Goal: Task Accomplishment & Management: Use online tool/utility

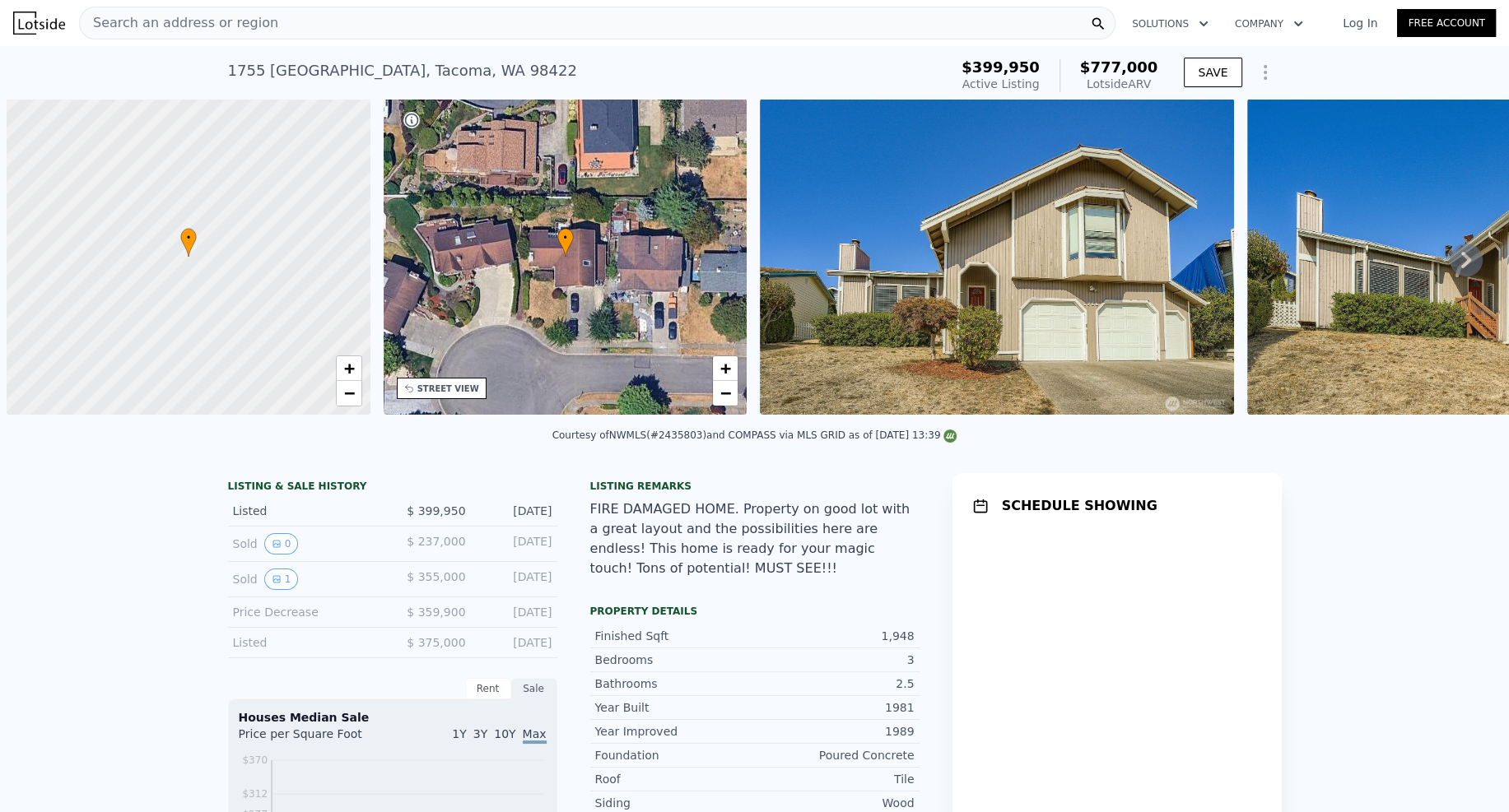
scroll to position [0, 7]
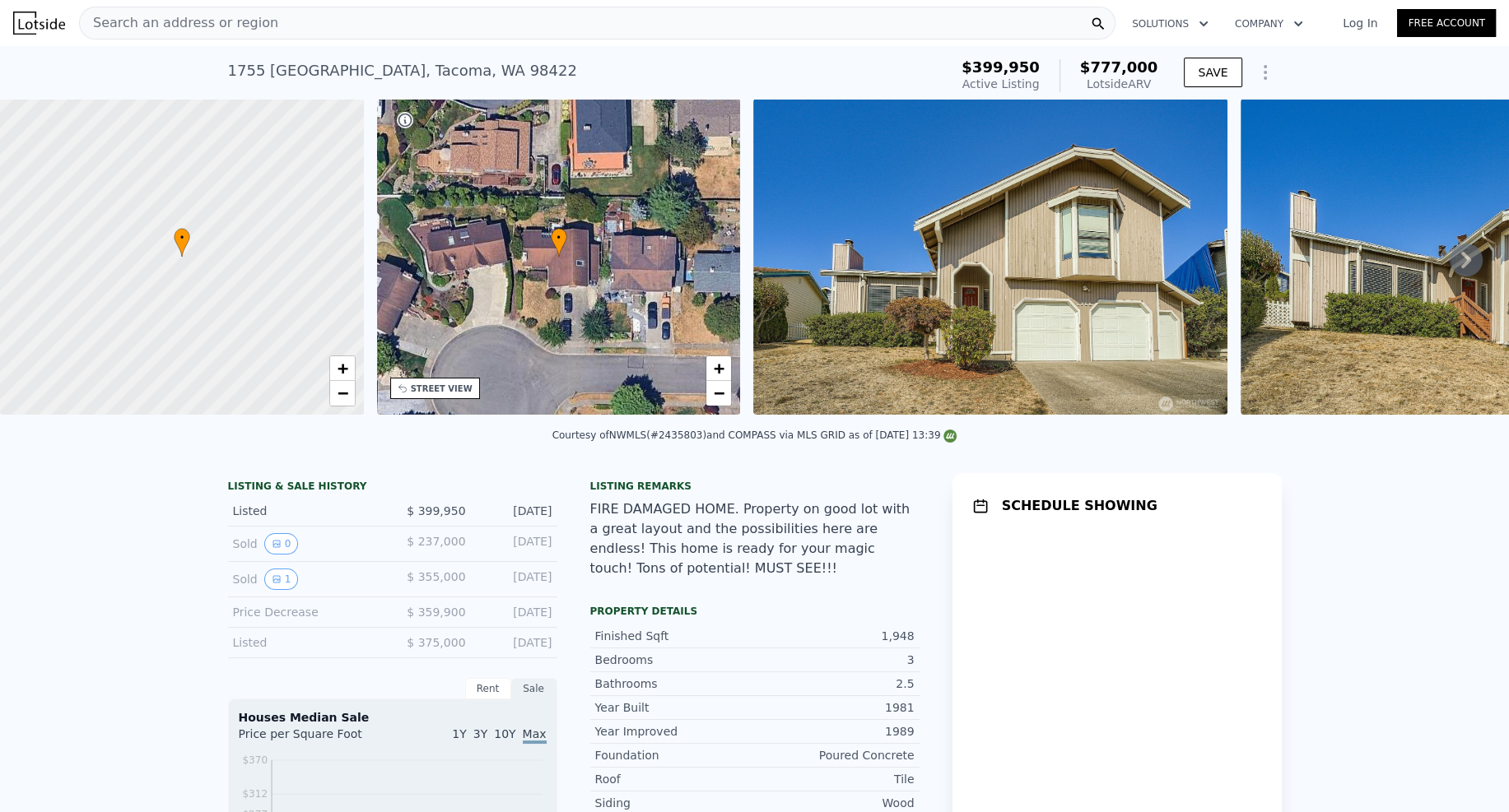
click at [1265, 73] on icon "Show Options" at bounding box center [1266, 73] width 2 height 14
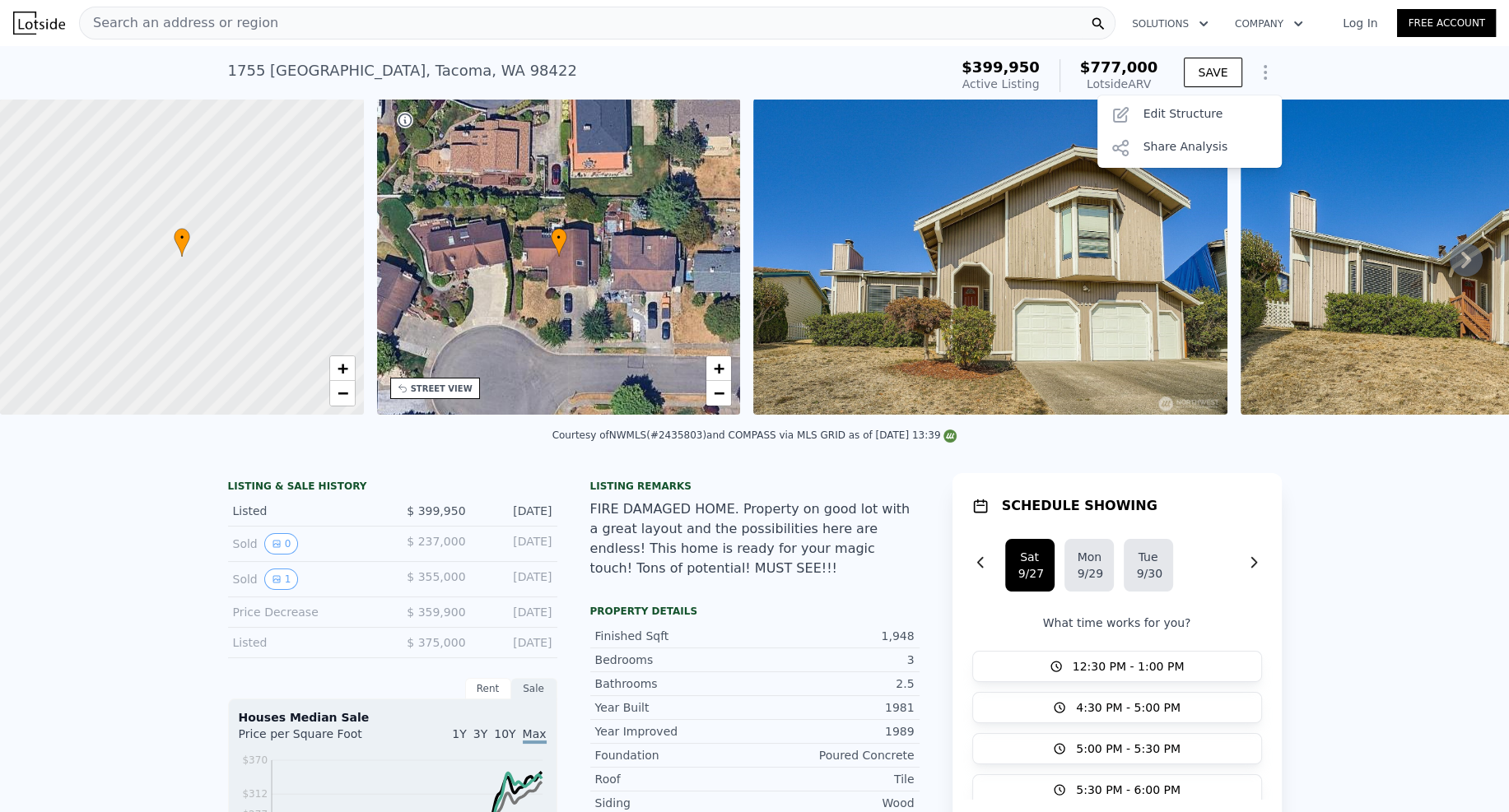
click at [658, 572] on div "FIRE DAMAGED HOME. Property on good lot with a great layout and the possibiliti…" at bounding box center [754, 538] width 329 height 79
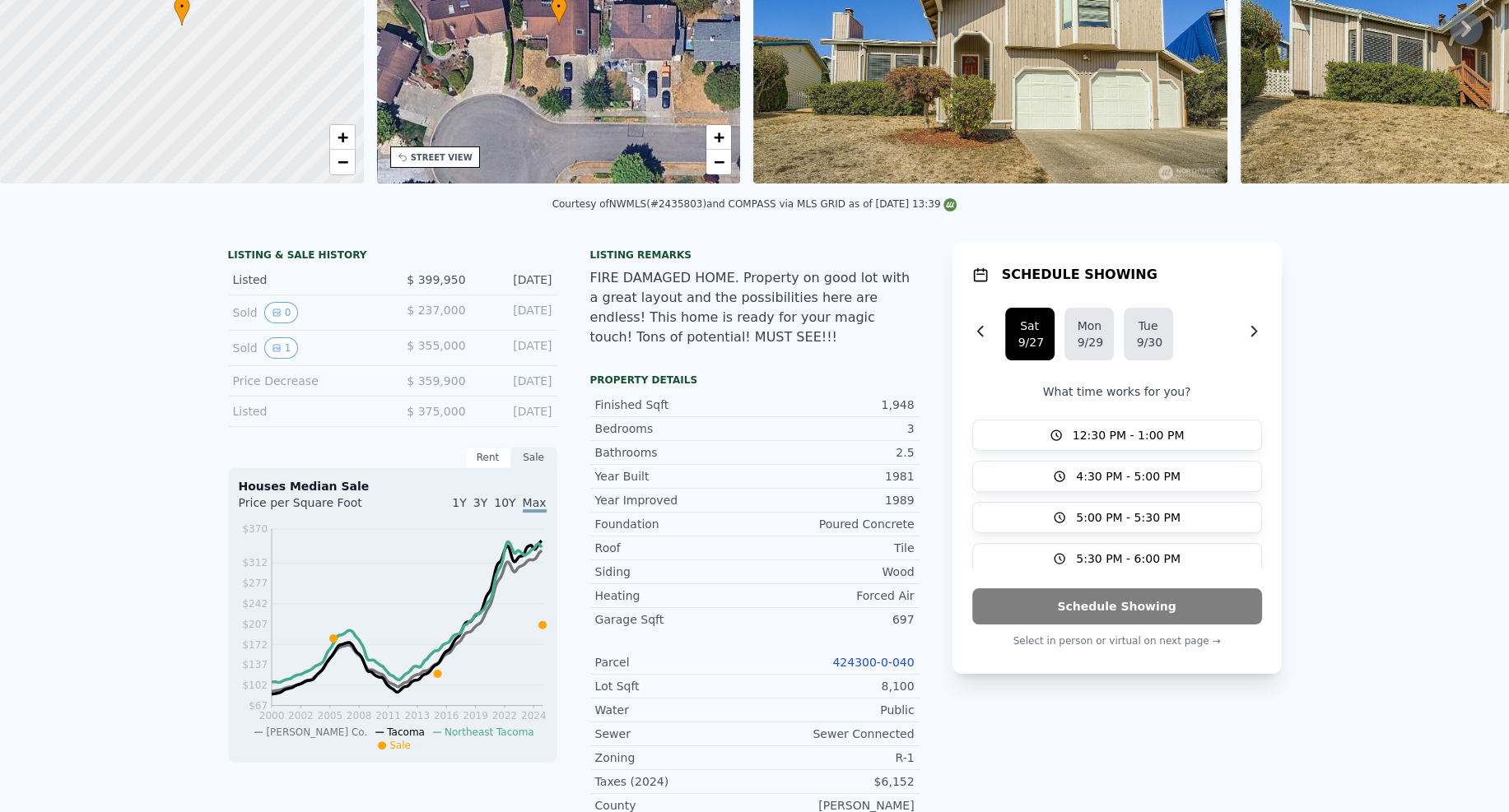
scroll to position [0, 0]
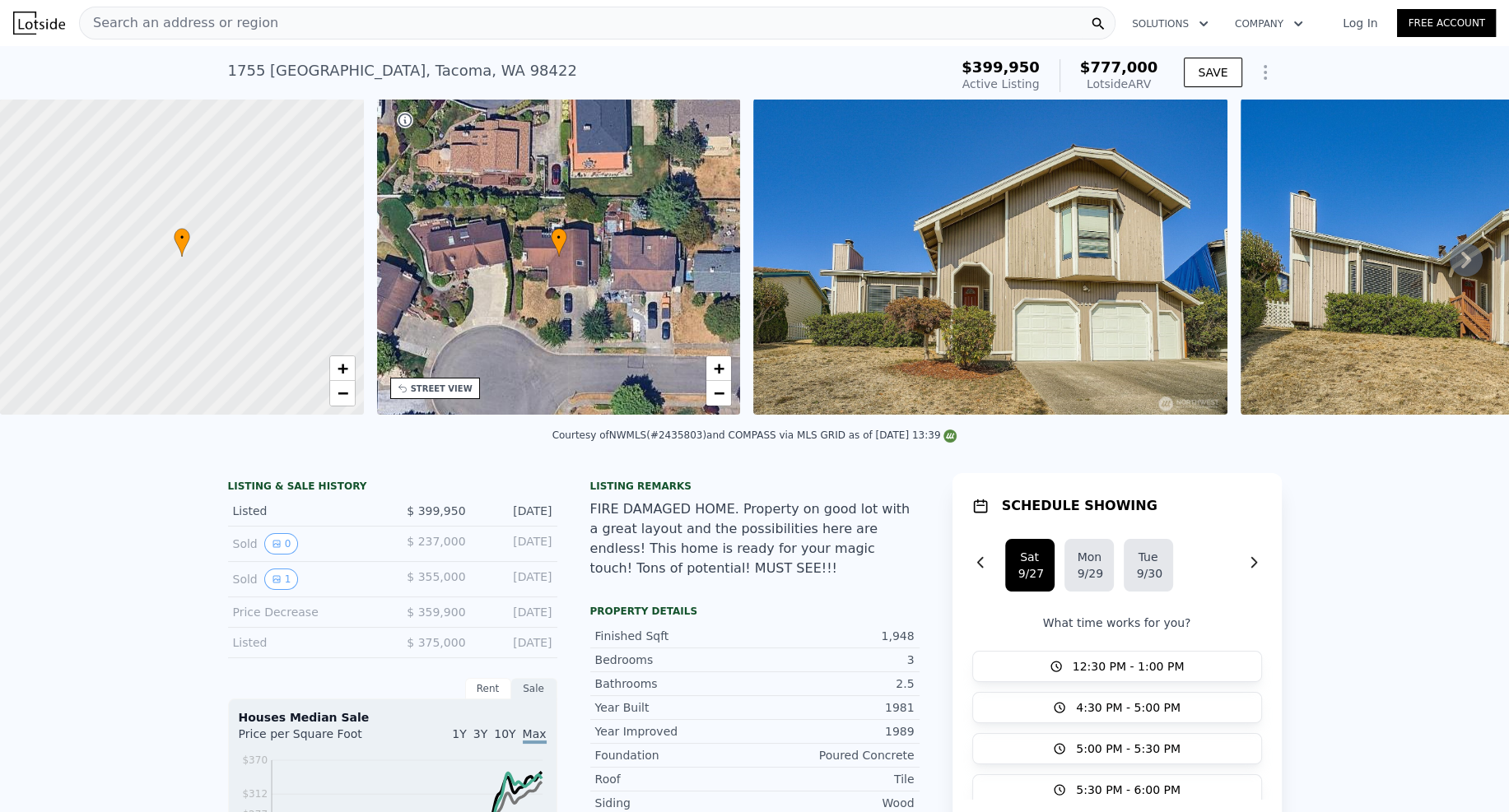
click at [1342, 19] on link "Log In" at bounding box center [1360, 22] width 74 height 16
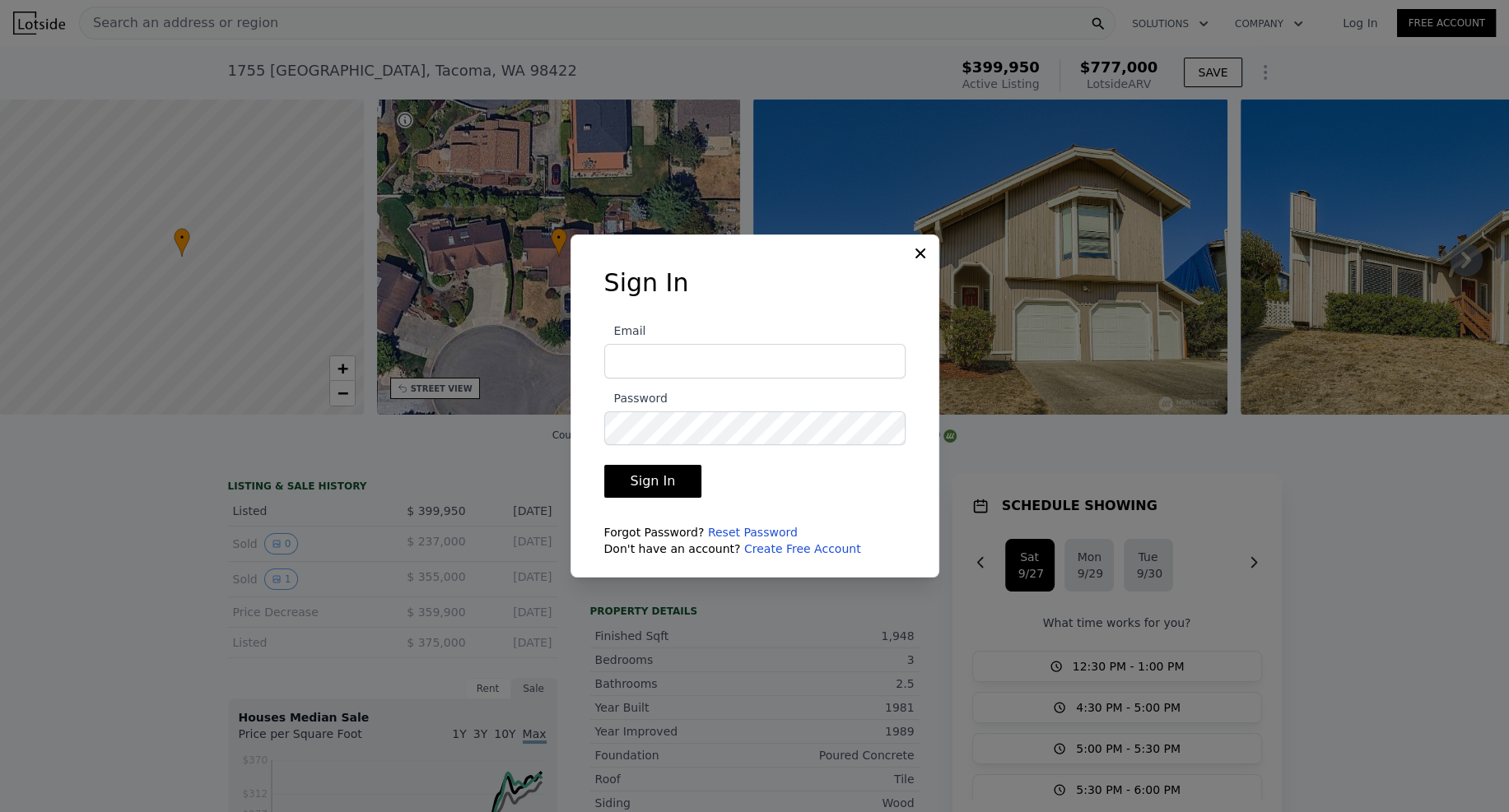
type input "ludek@pellego.com"
click at [626, 476] on button "Sign In" at bounding box center [654, 481] width 98 height 33
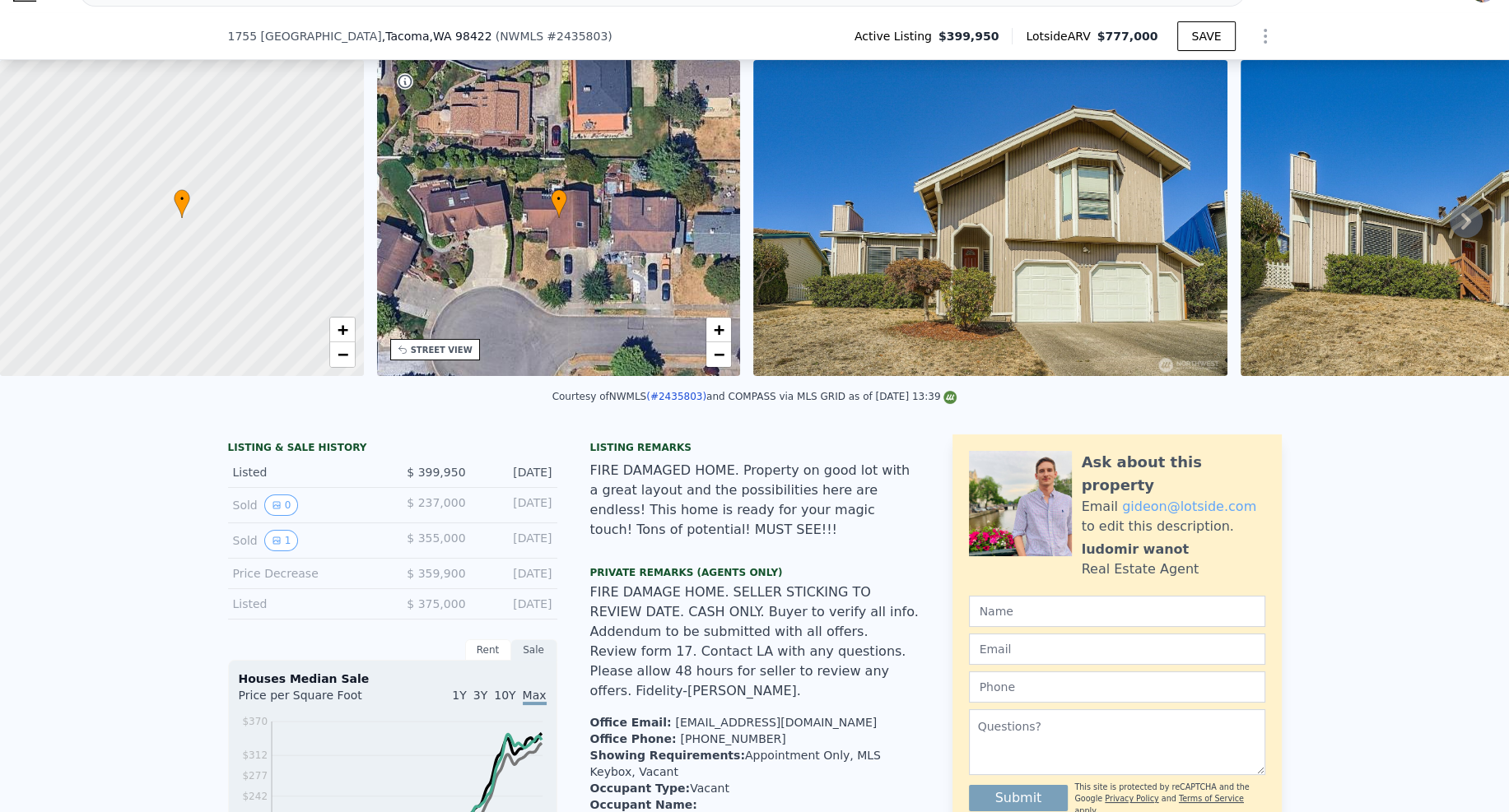
scroll to position [239, 0]
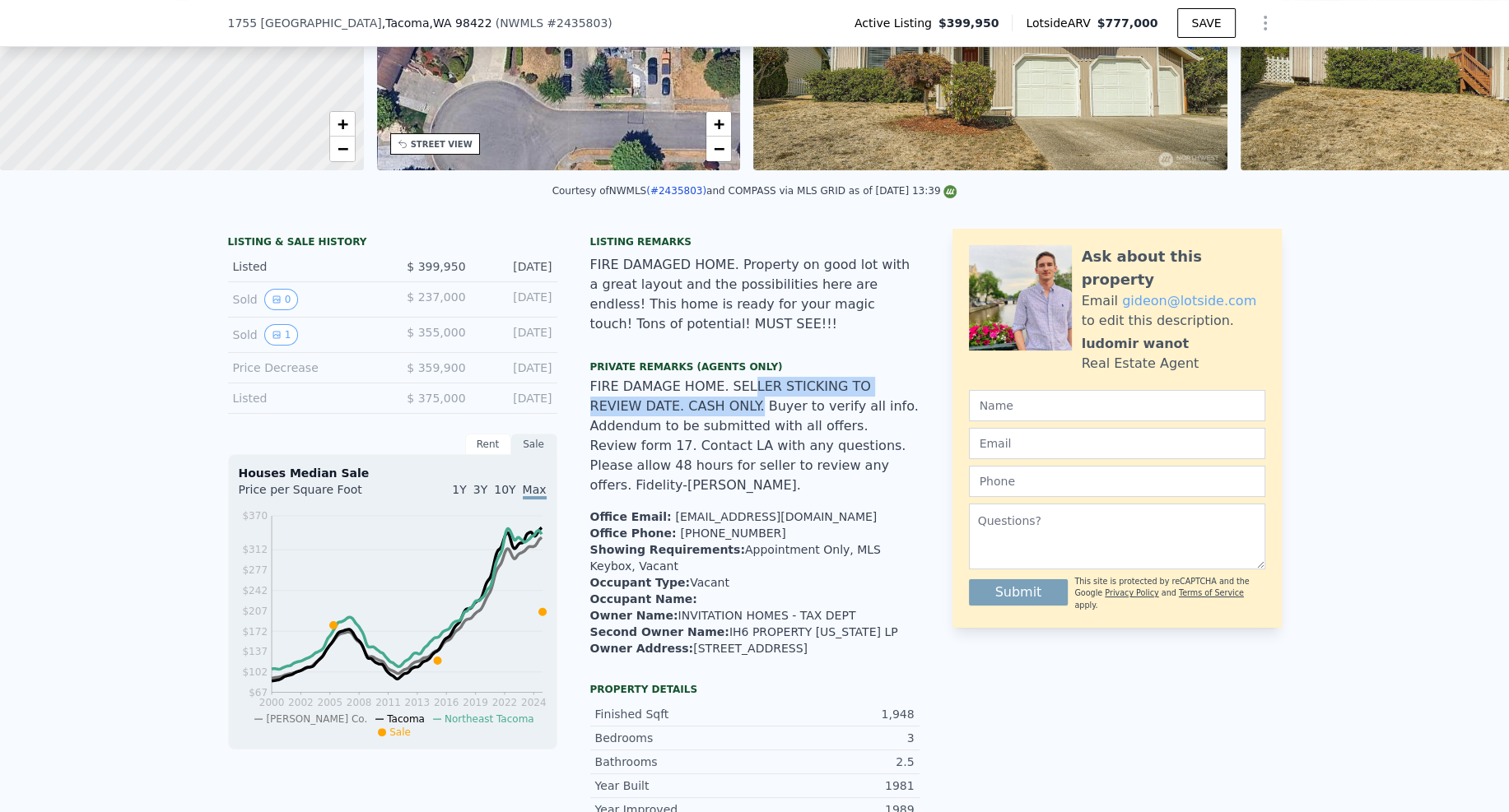
drag, startPoint x: 741, startPoint y: 398, endPoint x: 696, endPoint y: 420, distance: 50.1
click at [696, 420] on span "FIRE DAMAGE HOME. SELLER STICKING TO REVIEW DATE. CASH ONLY. Buyer to verify al…" at bounding box center [754, 436] width 328 height 114
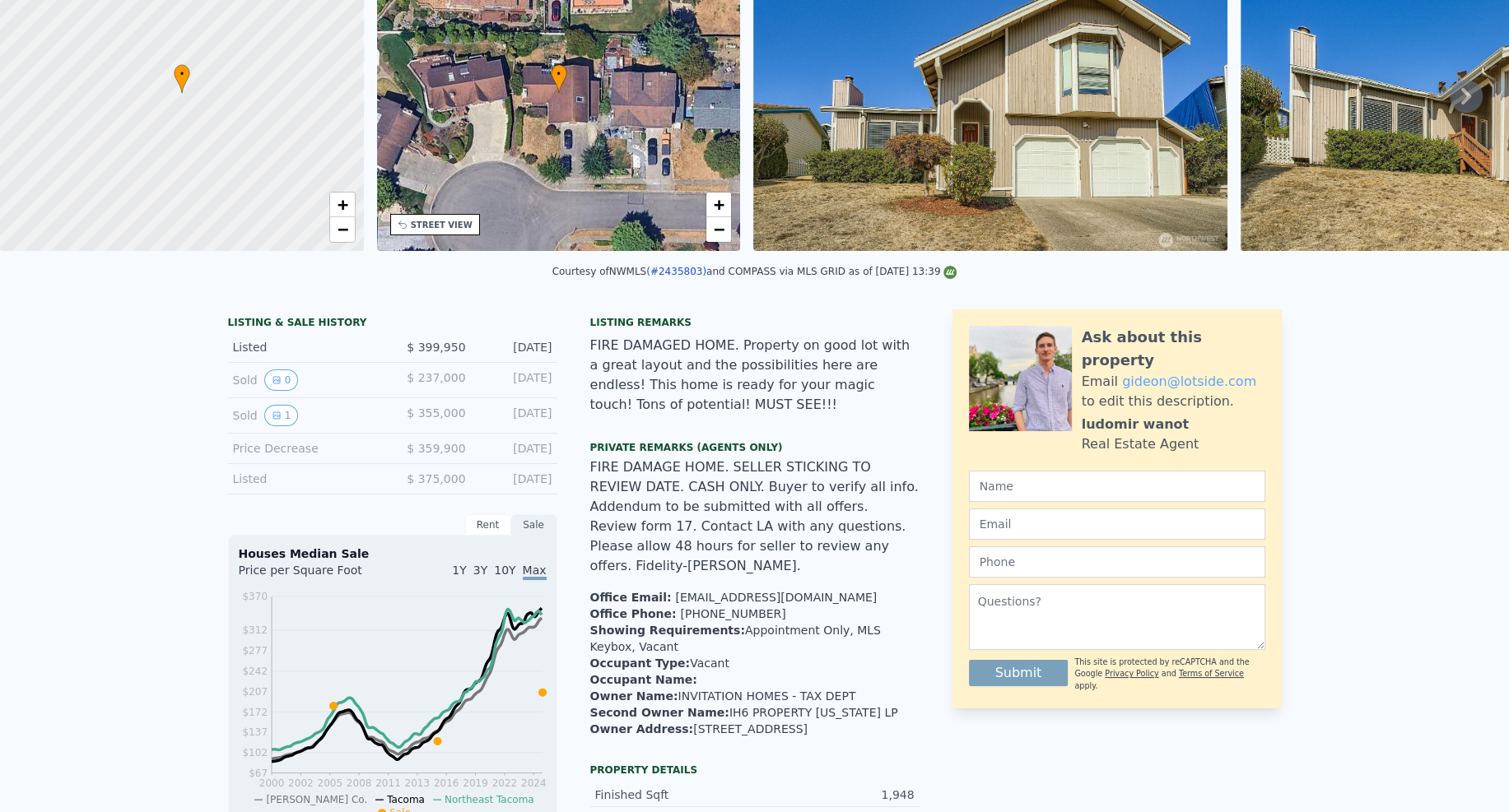
scroll to position [0, 0]
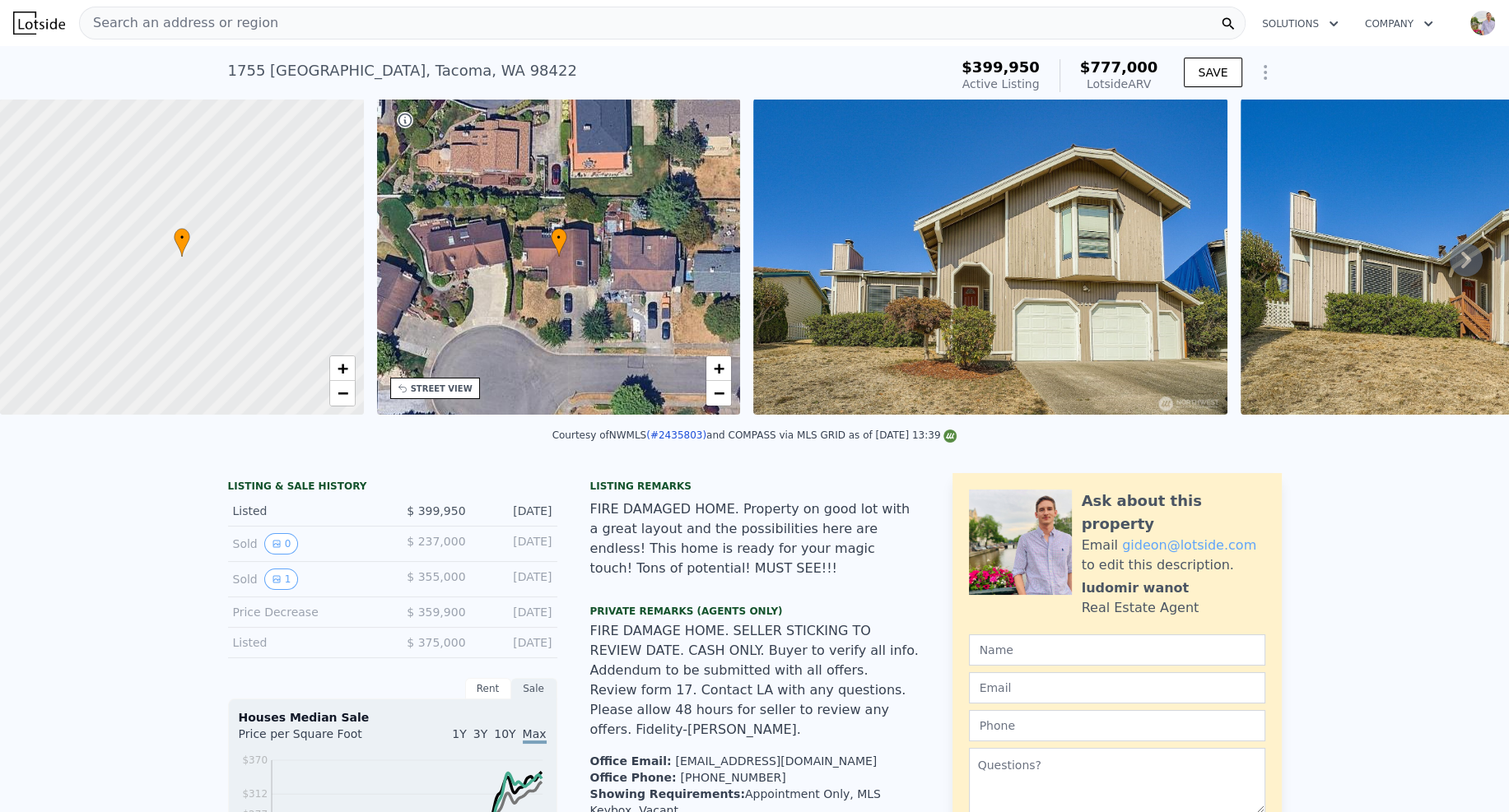
click at [1269, 66] on button "Show Options" at bounding box center [1265, 72] width 33 height 33
click at [1225, 108] on div "Edit Structure" at bounding box center [1190, 115] width 185 height 33
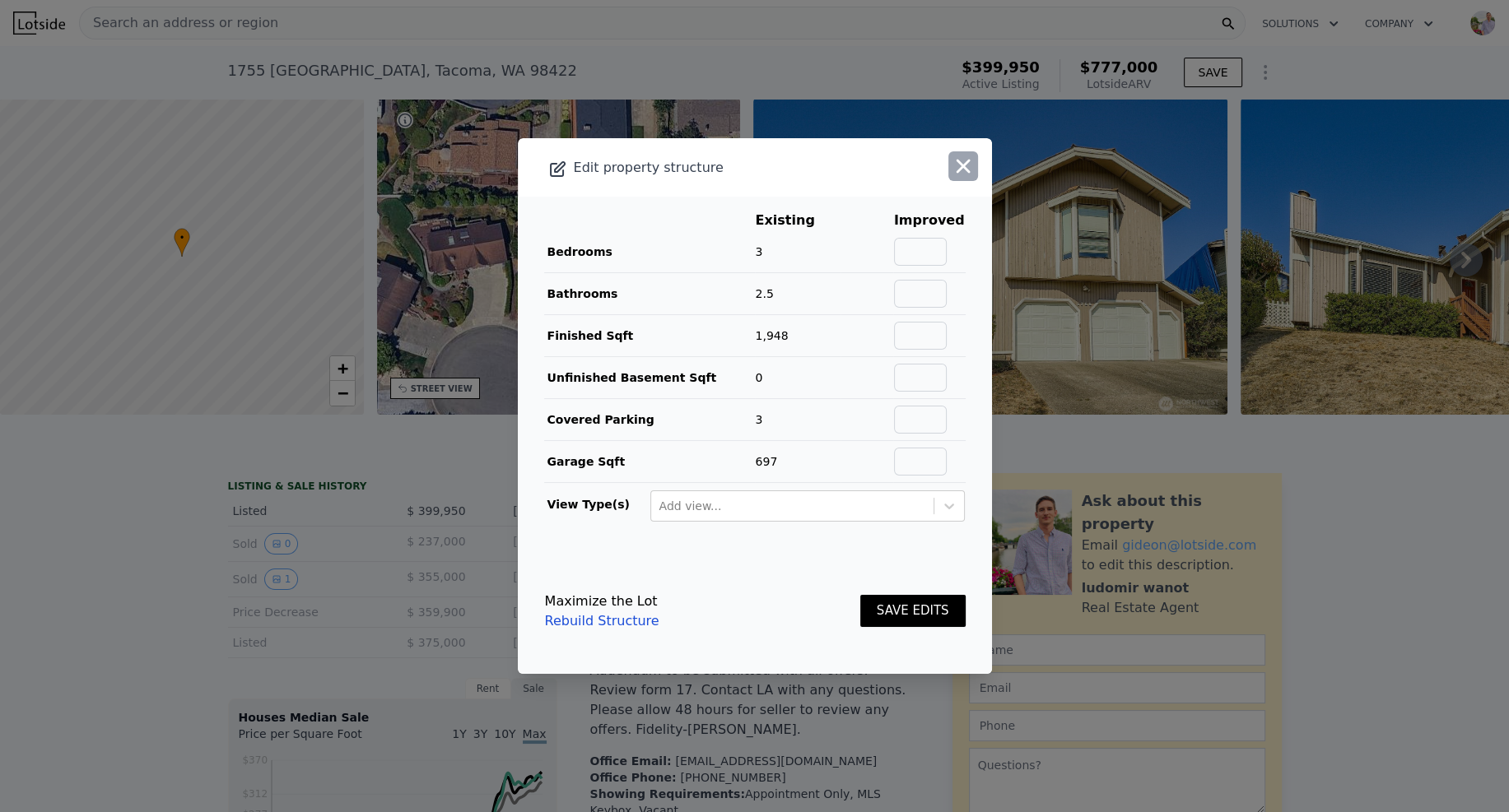
click at [961, 169] on icon "button" at bounding box center [963, 166] width 23 height 23
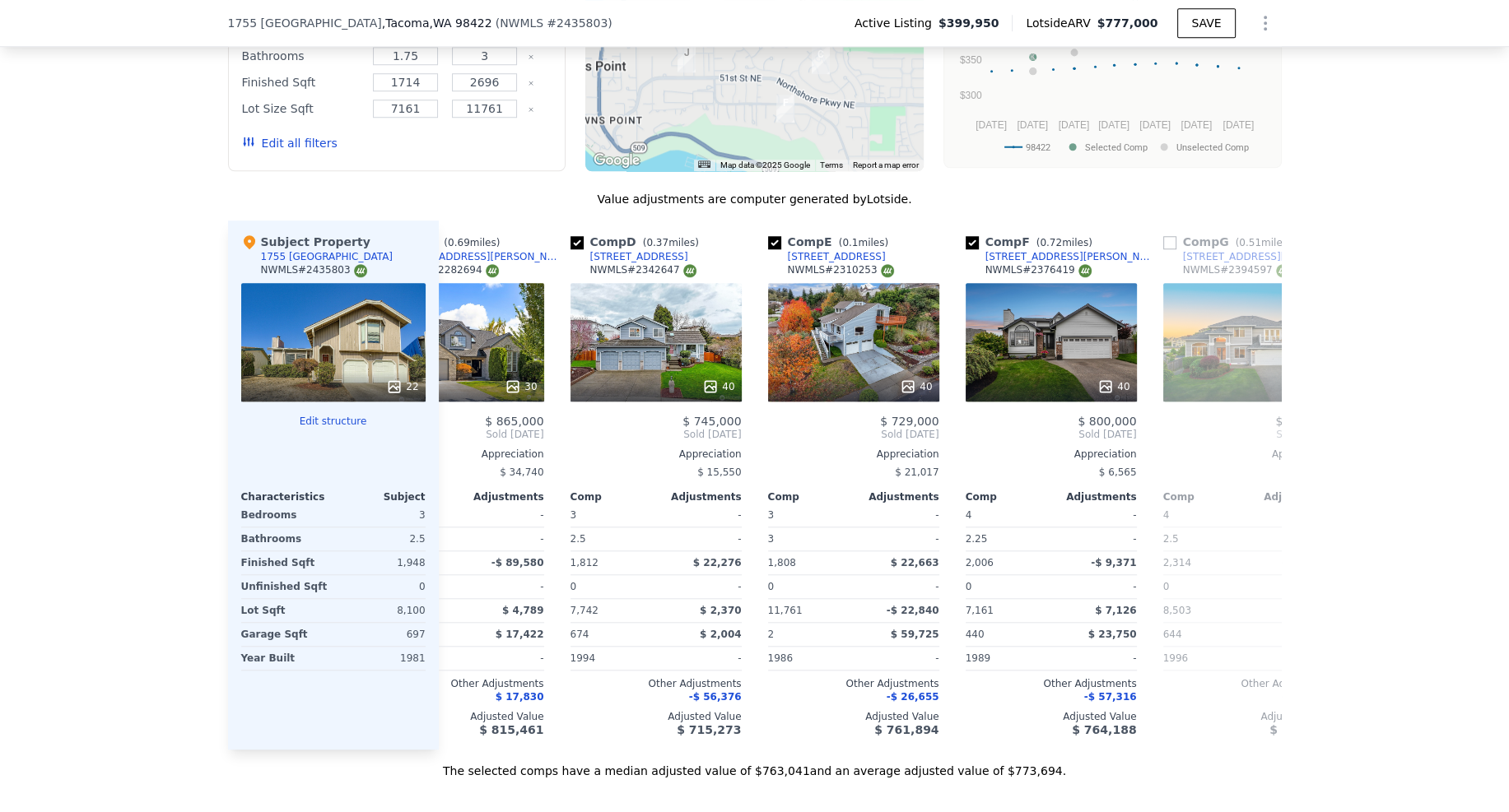
scroll to position [0, 484]
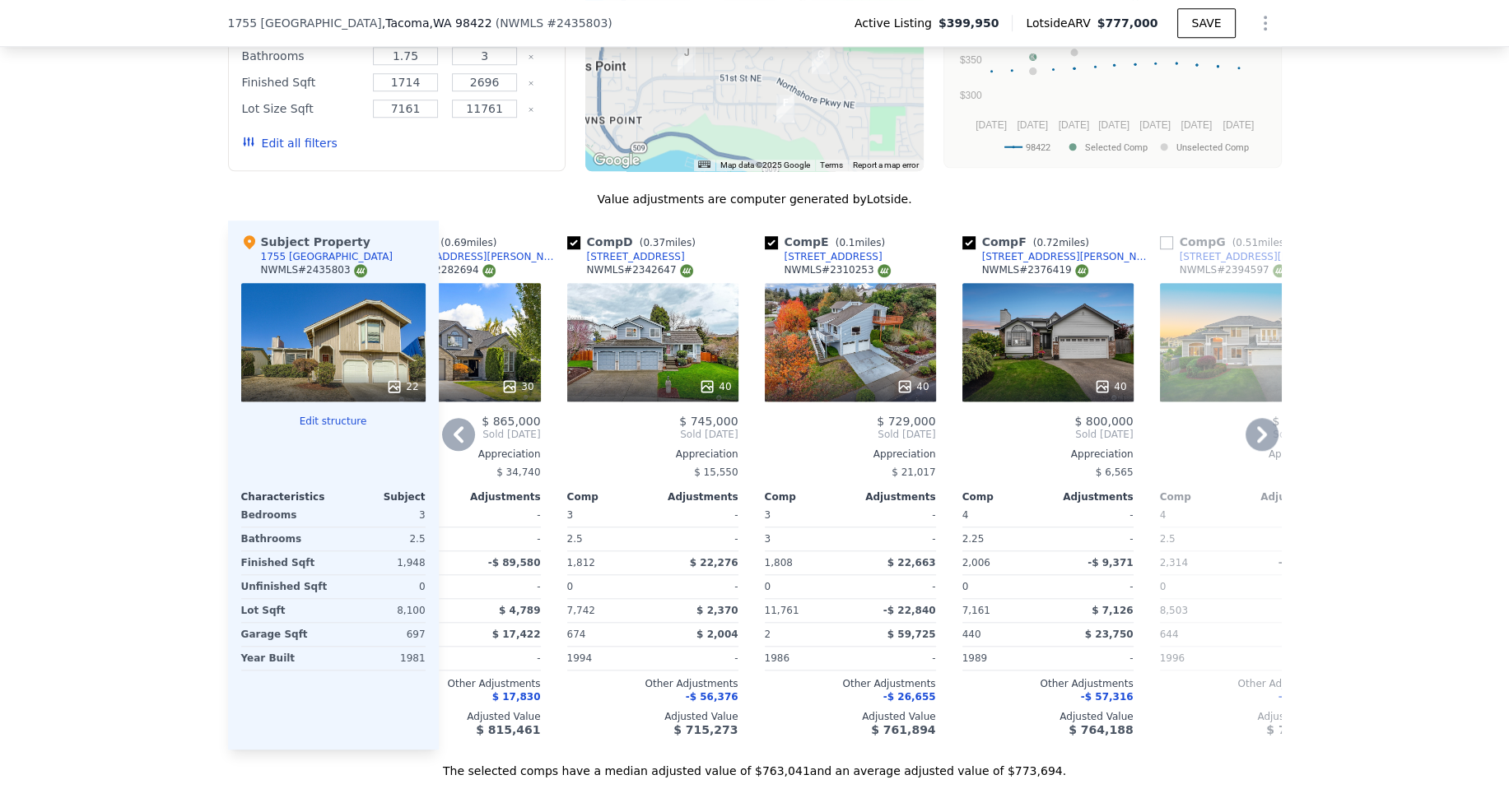
click at [597, 332] on div "40" at bounding box center [653, 342] width 171 height 119
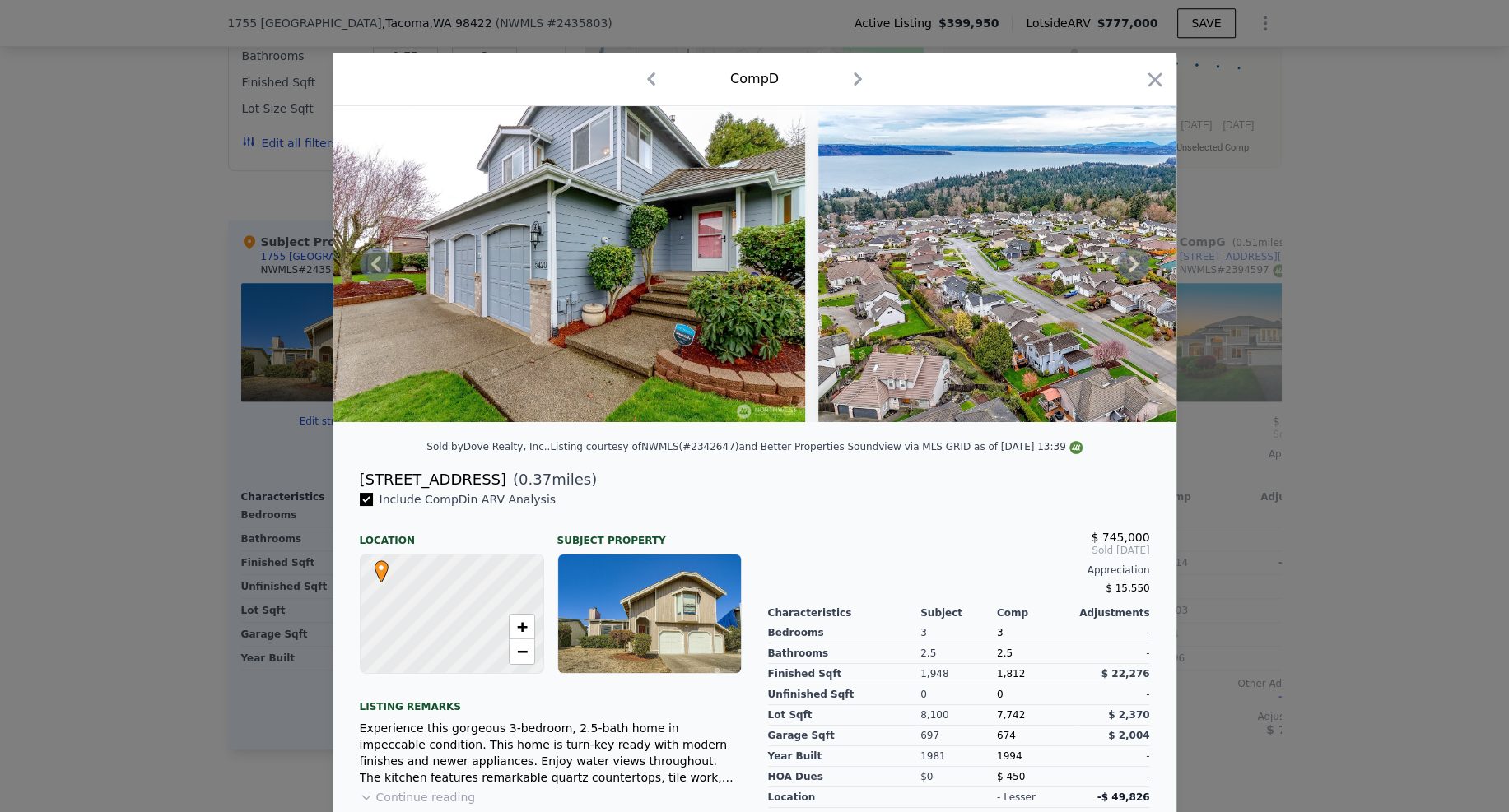
scroll to position [0, 18142]
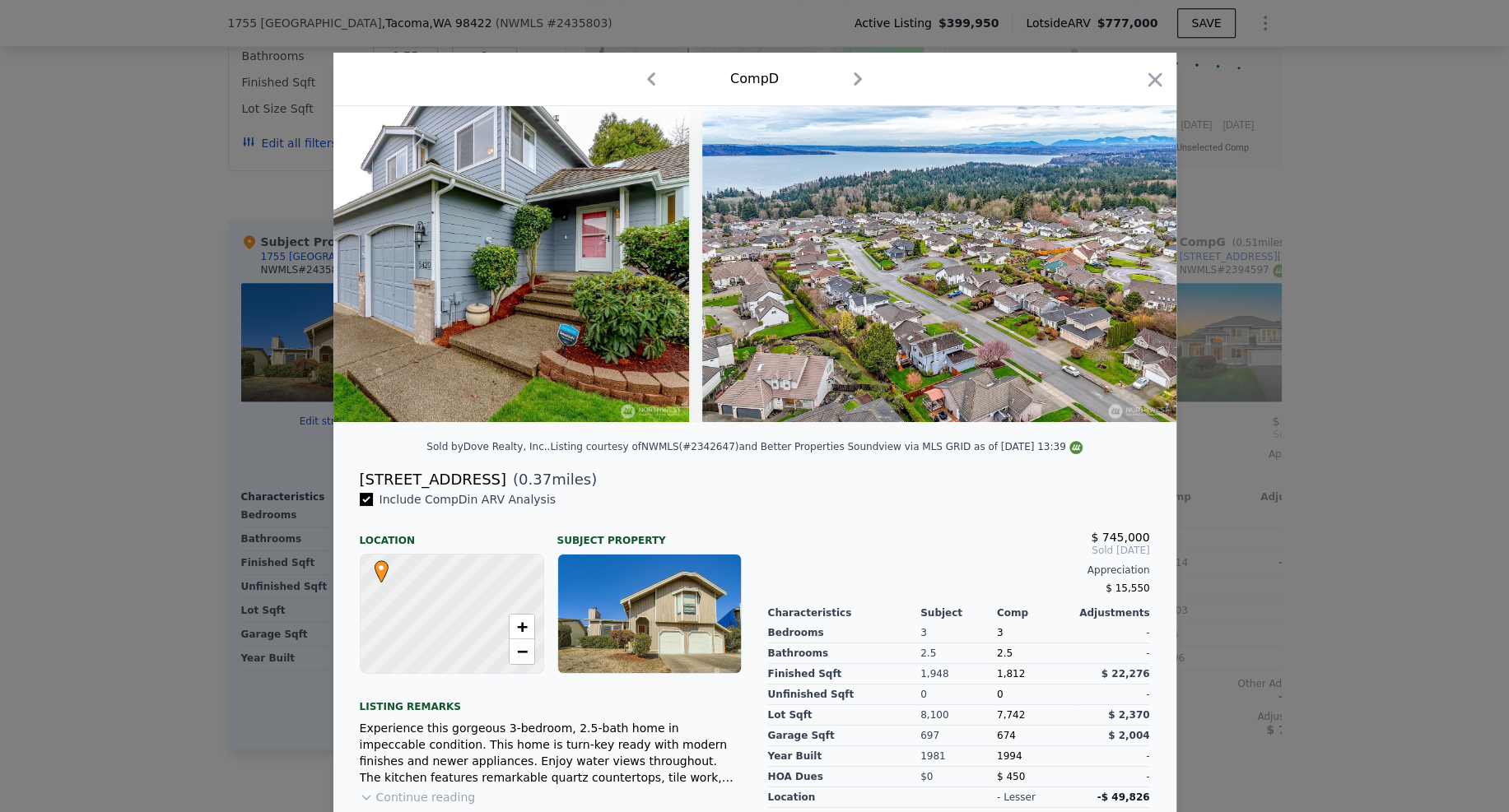
click at [1297, 521] on div at bounding box center [754, 406] width 1509 height 812
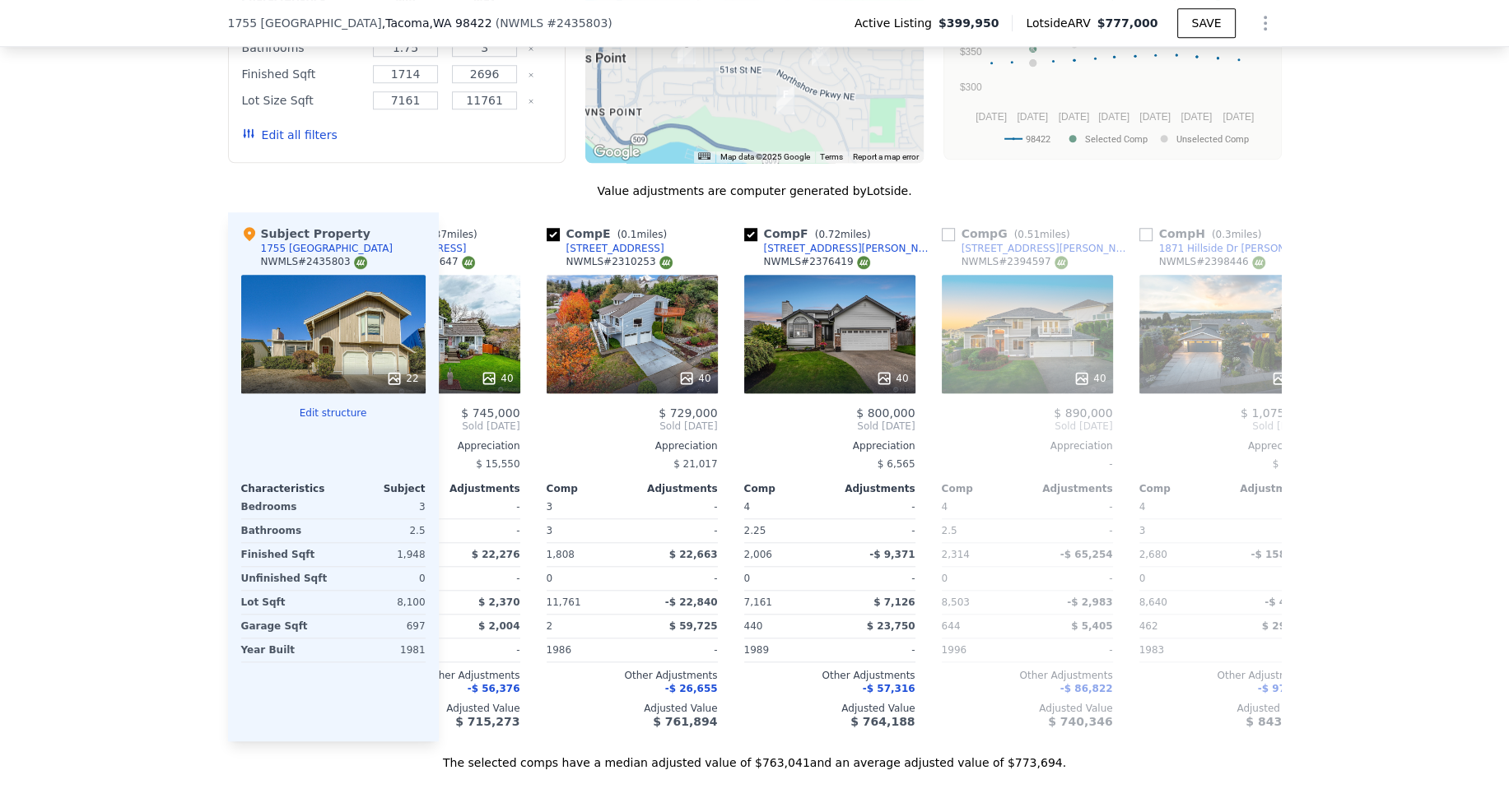
scroll to position [0, 732]
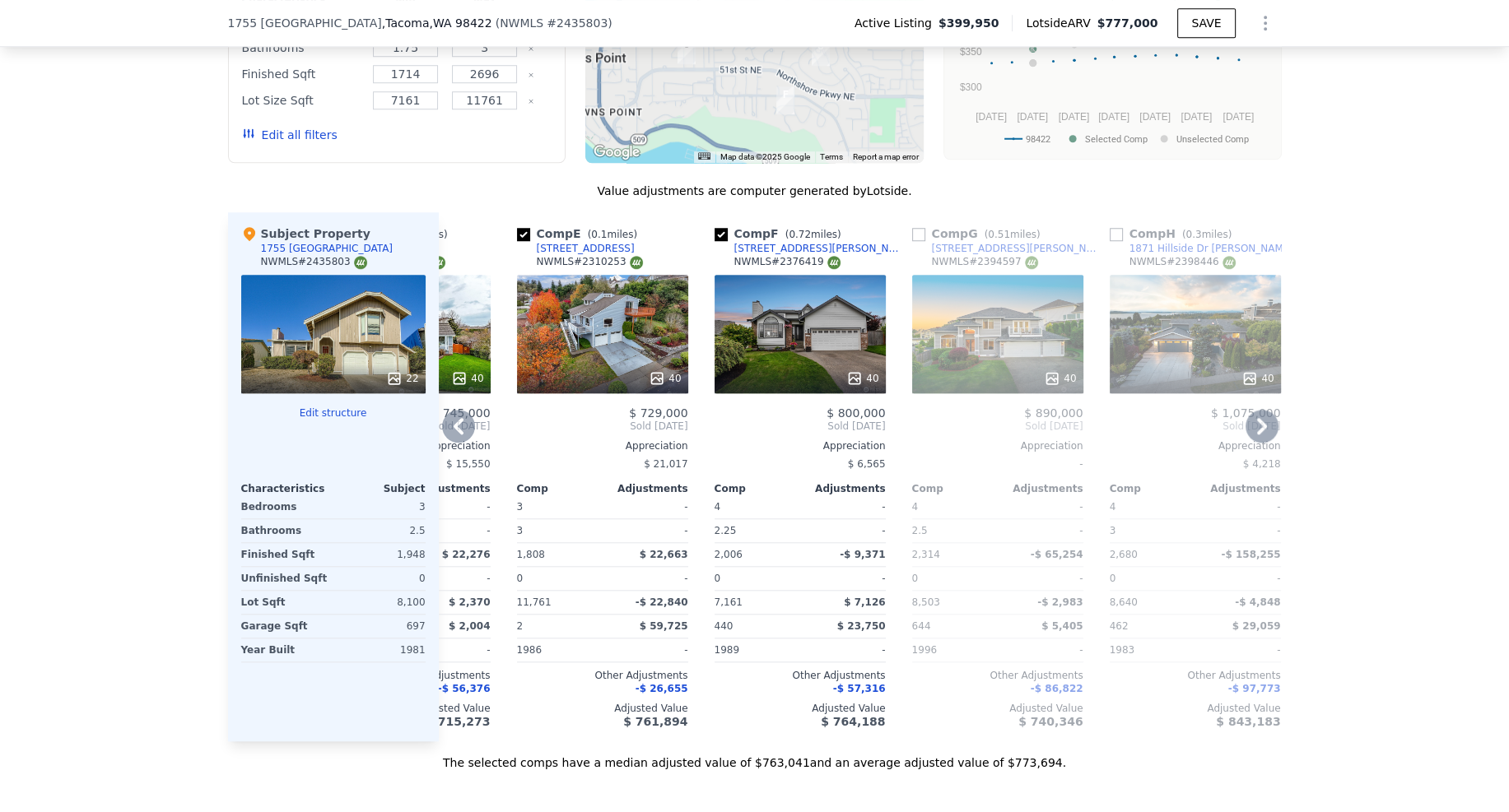
click at [784, 314] on div "40" at bounding box center [800, 334] width 171 height 119
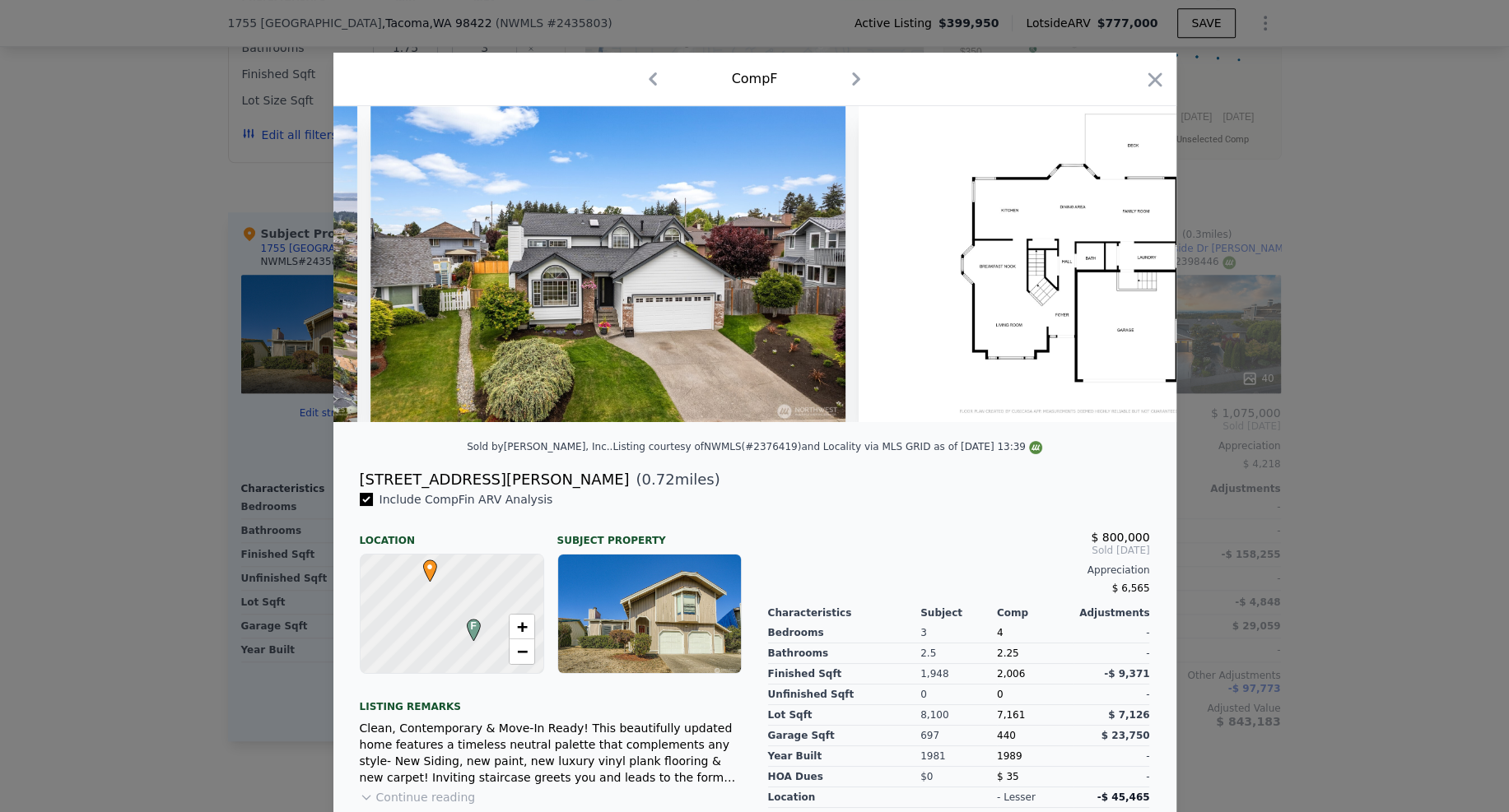
scroll to position [0, 18523]
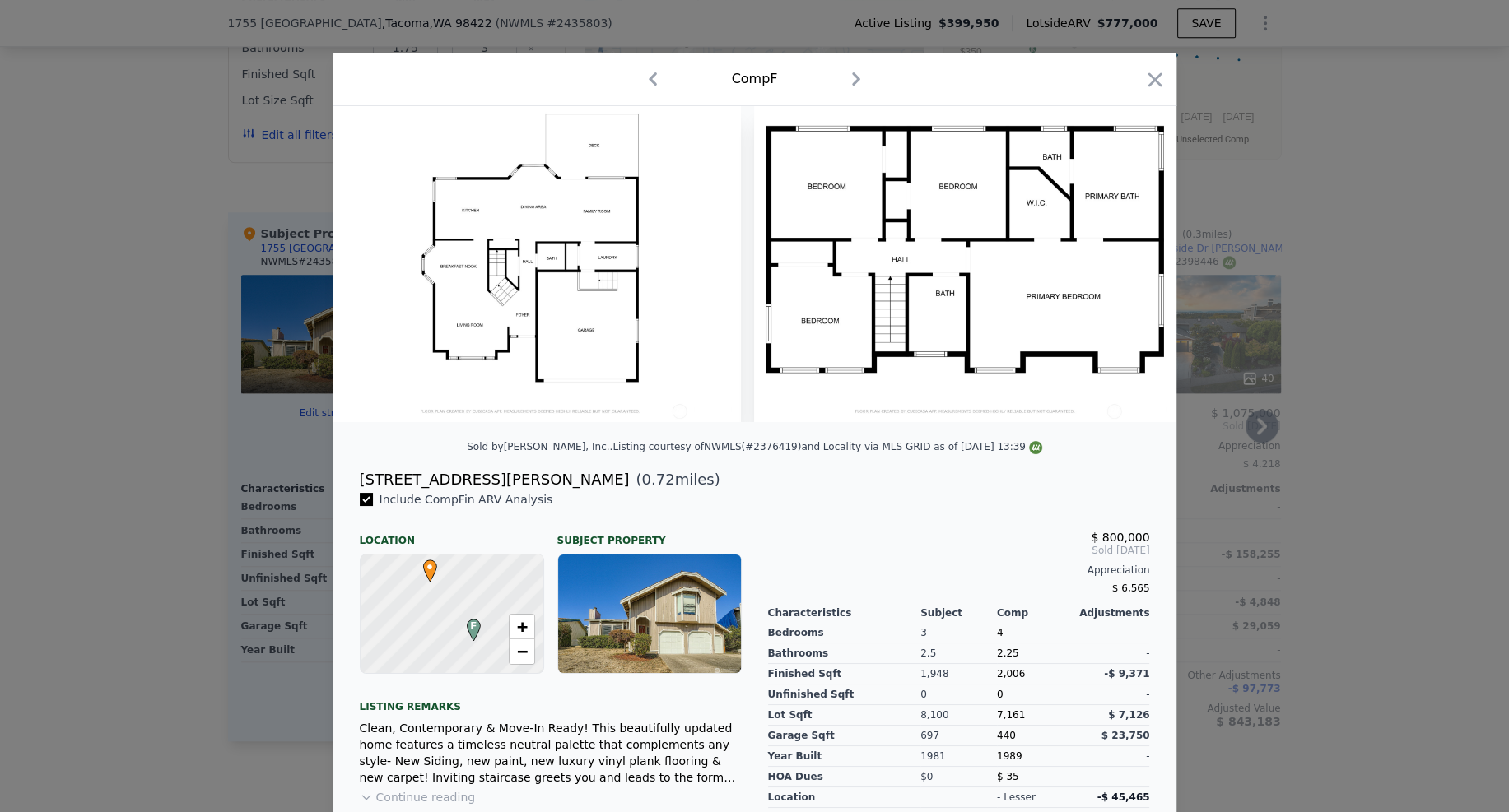
click at [1303, 424] on div at bounding box center [754, 406] width 1509 height 812
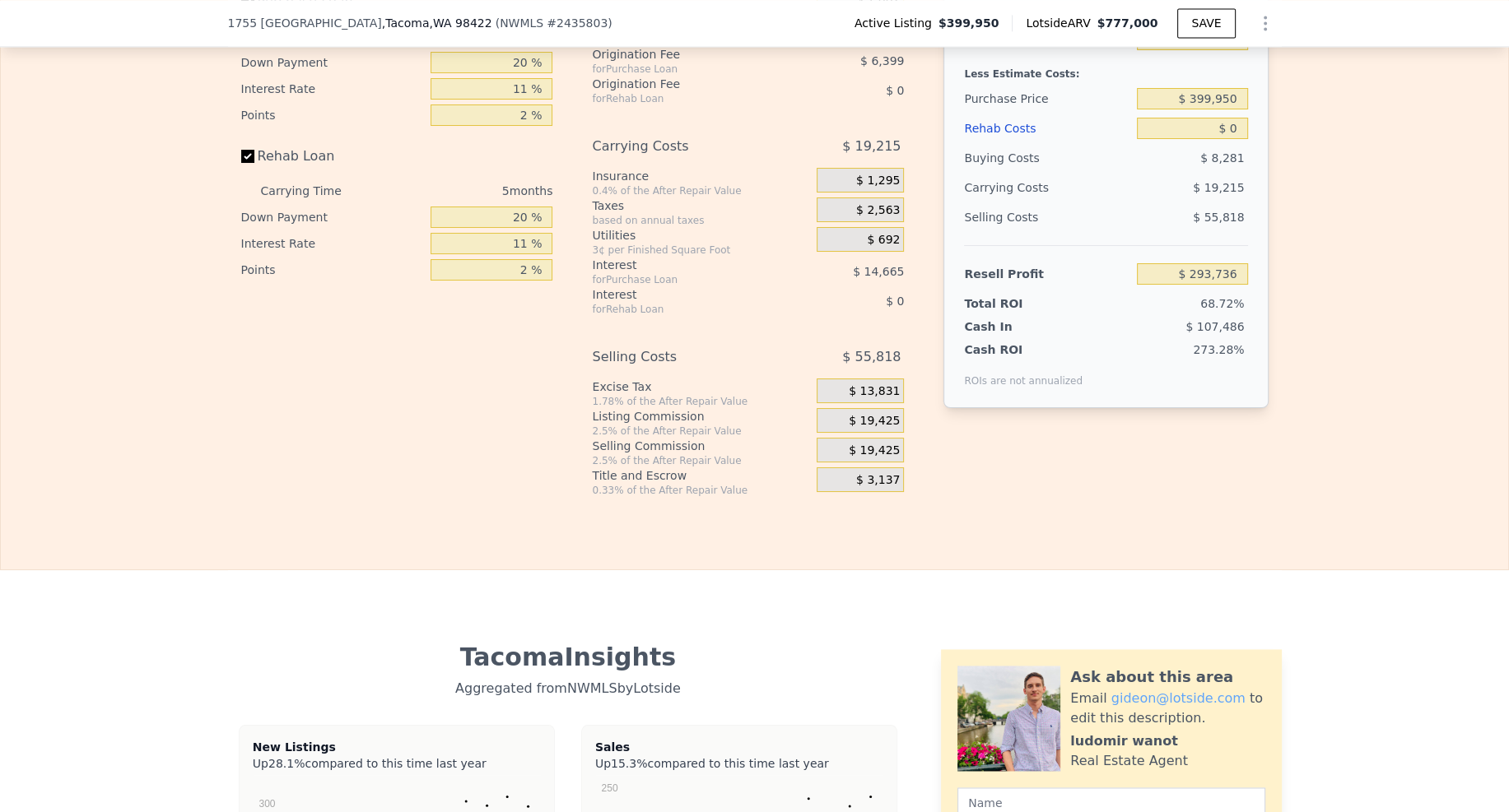
scroll to position [2633, 0]
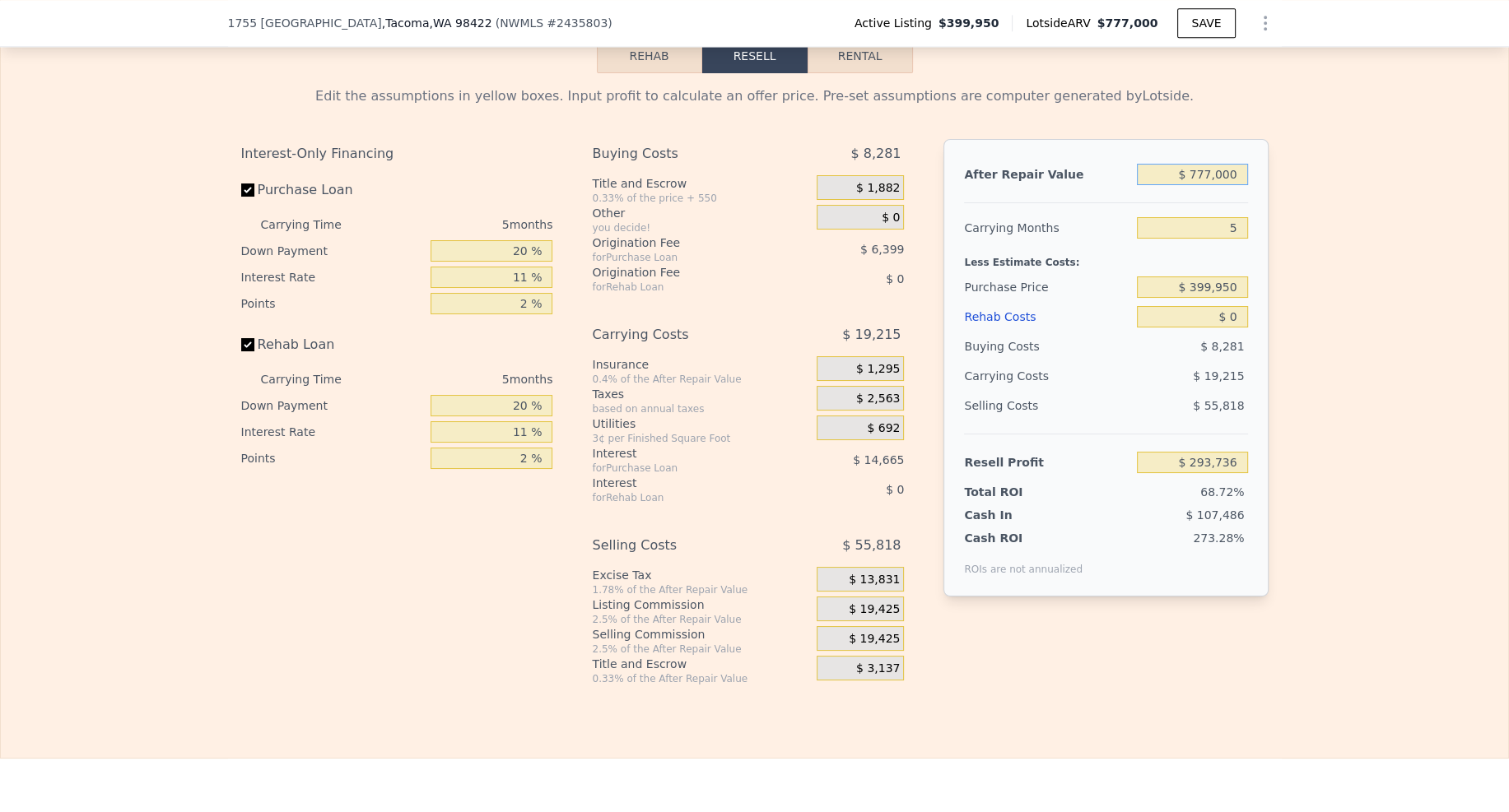
click at [1211, 170] on input "$ 777,000" at bounding box center [1192, 174] width 110 height 21
type input "$ 7"
type input "-$ 426,694"
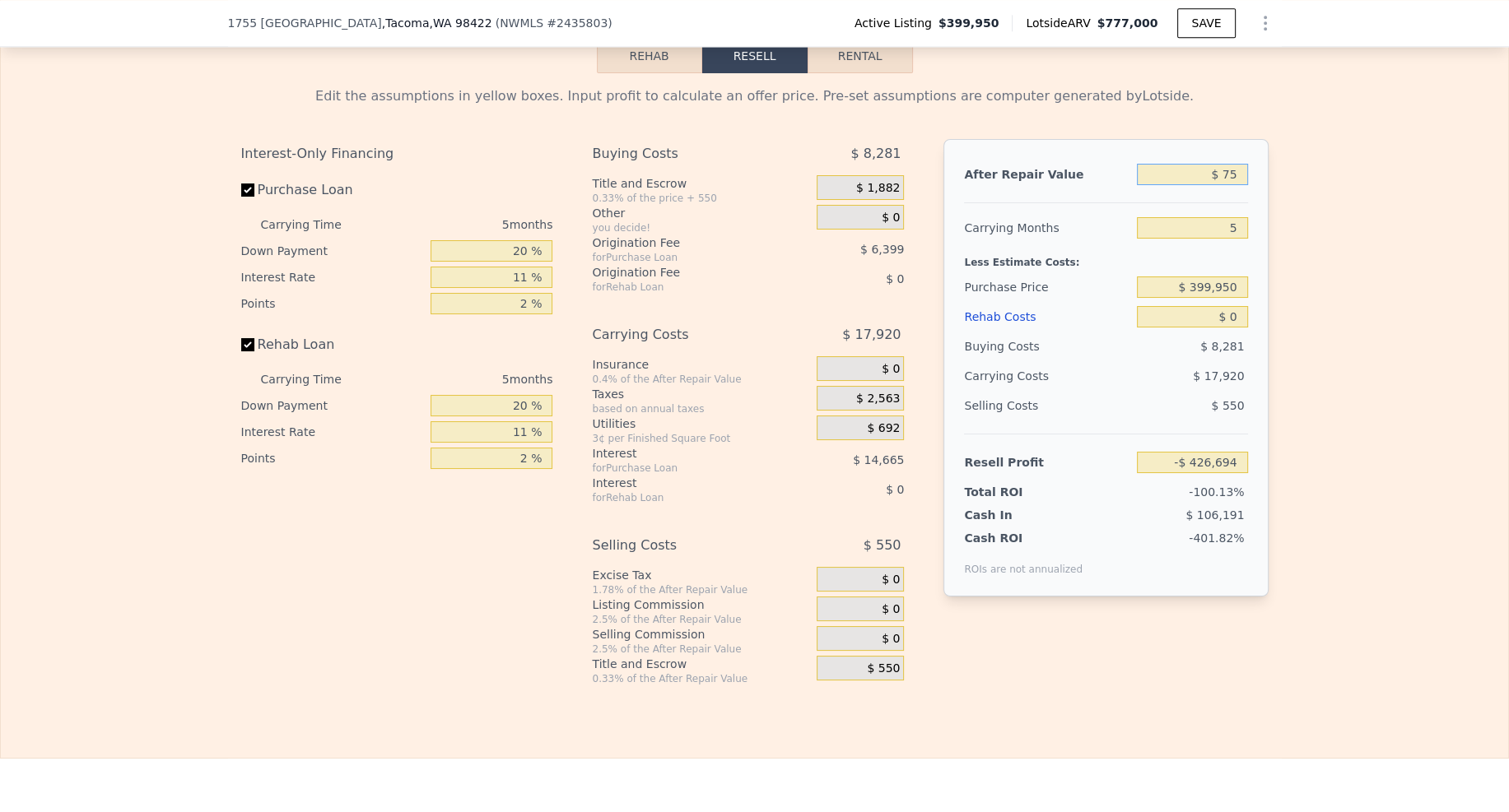
type input "$ 750"
type input "-$ 426,005"
type input "$ 7,500"
type input "-$ 419,749"
type input "$ 75,000"
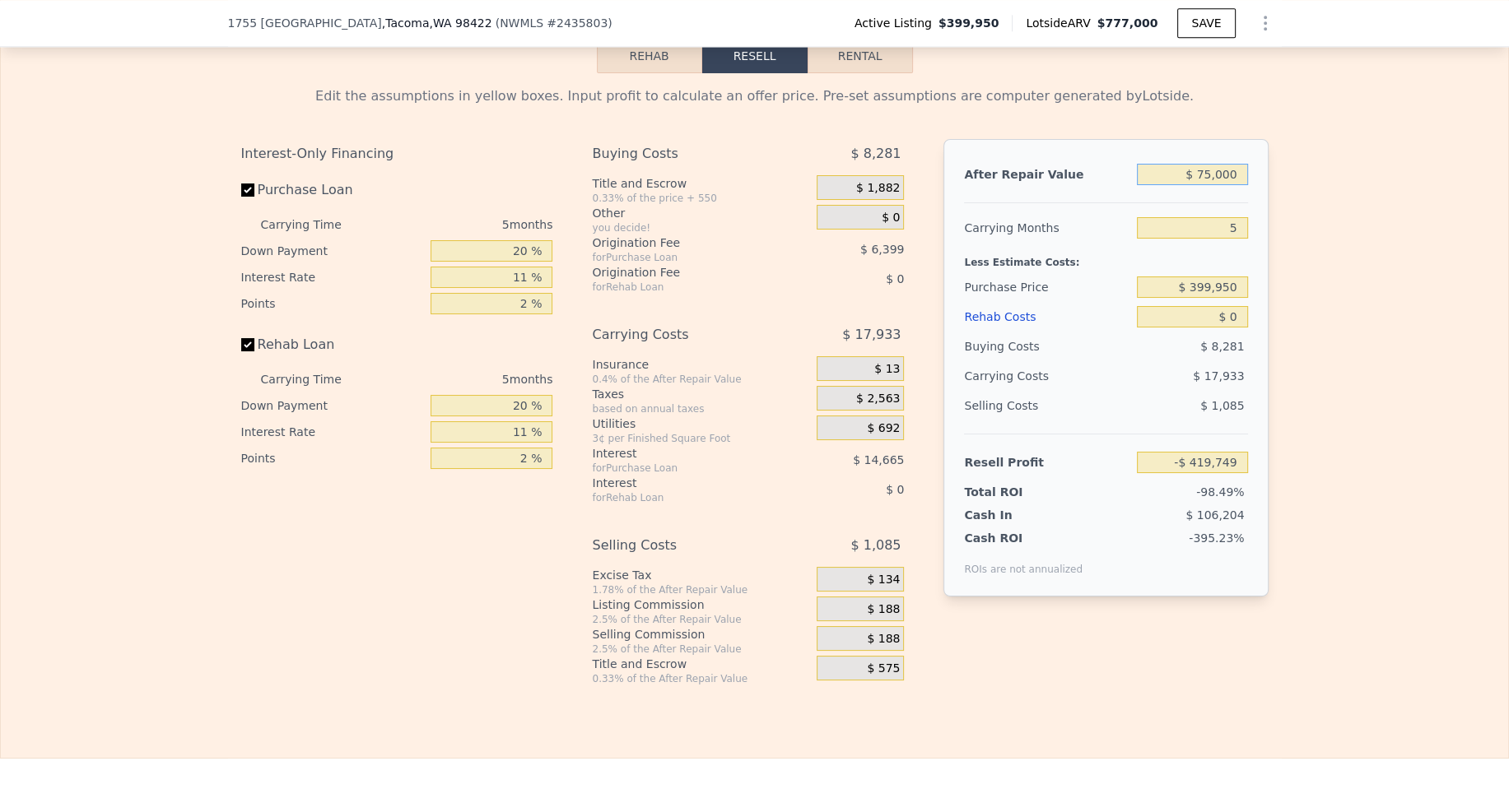
type input "-$ 357,161"
type input "$ 750,000"
type input "$ 268,701"
type input "$ 750,000"
click at [1235, 217] on input "5" at bounding box center [1192, 227] width 110 height 21
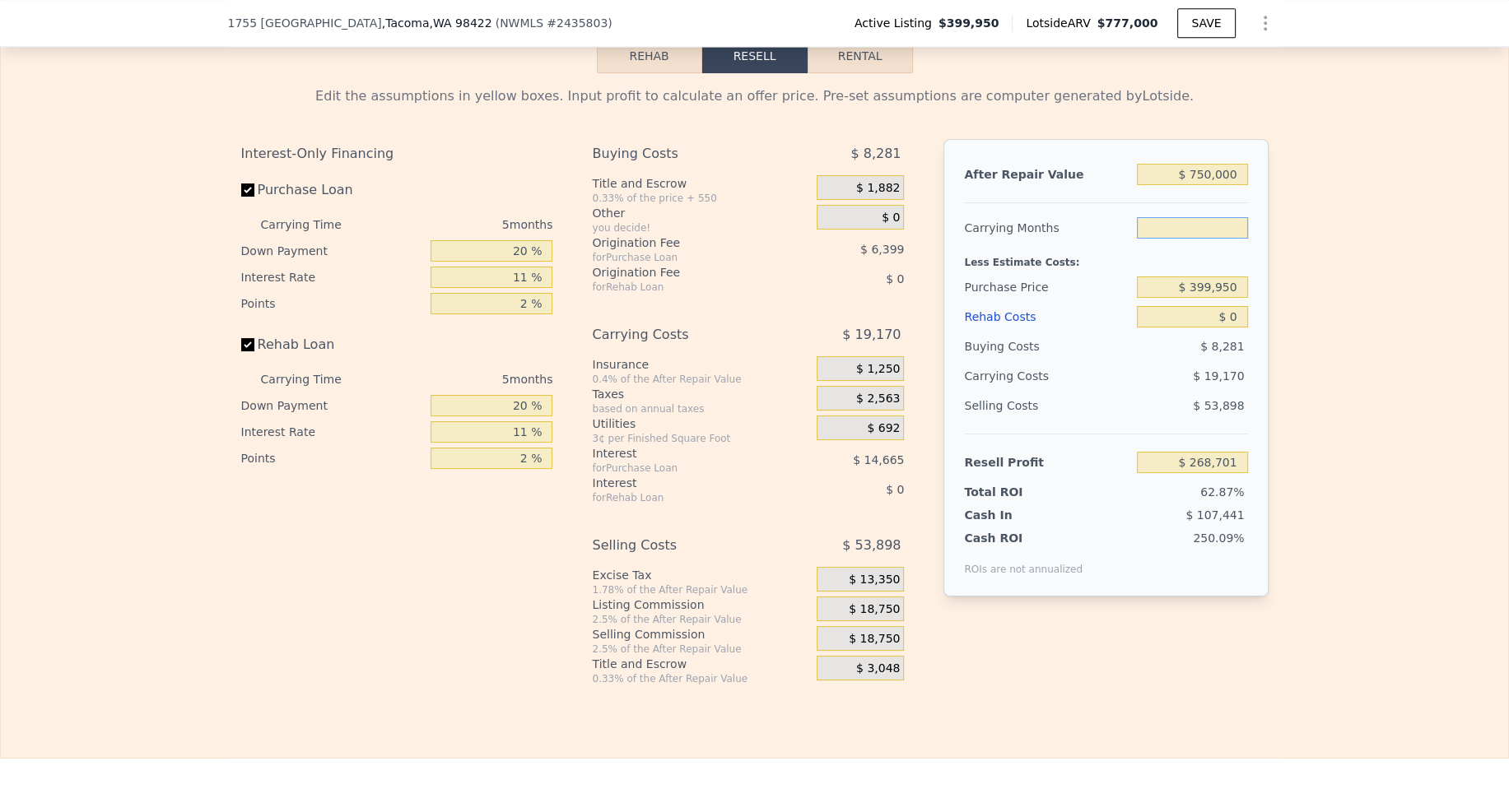
type input "6"
type input "$ 264,866"
type input "6"
click at [1234, 281] on input "$ 399,950" at bounding box center [1192, 286] width 110 height 21
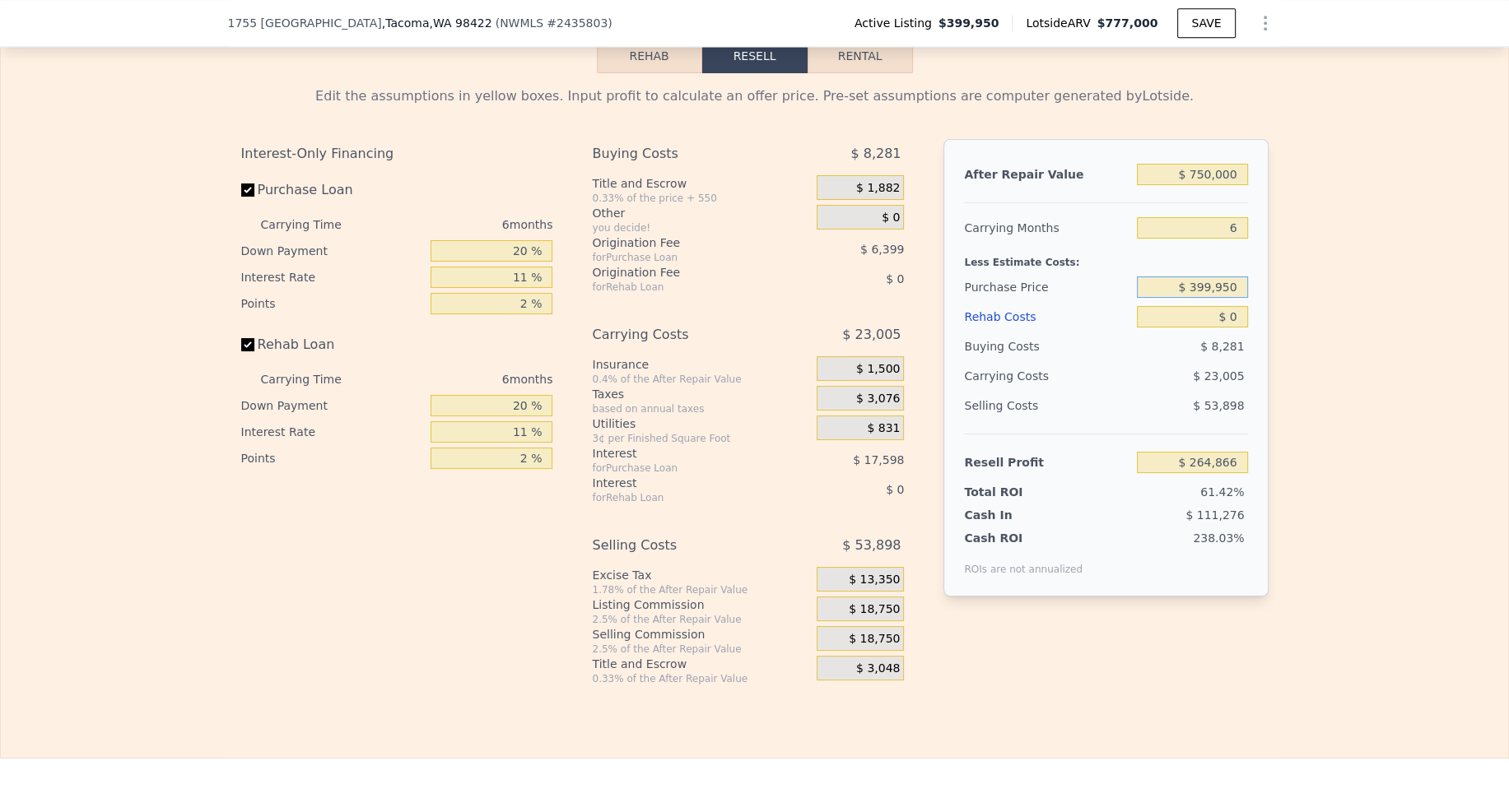
click at [1234, 281] on input "$ 399,950" at bounding box center [1192, 286] width 110 height 21
type input "$ 450,000"
click at [1229, 311] on input "$ 0" at bounding box center [1192, 316] width 110 height 21
type input "$ 211,646"
type input "$ 1"
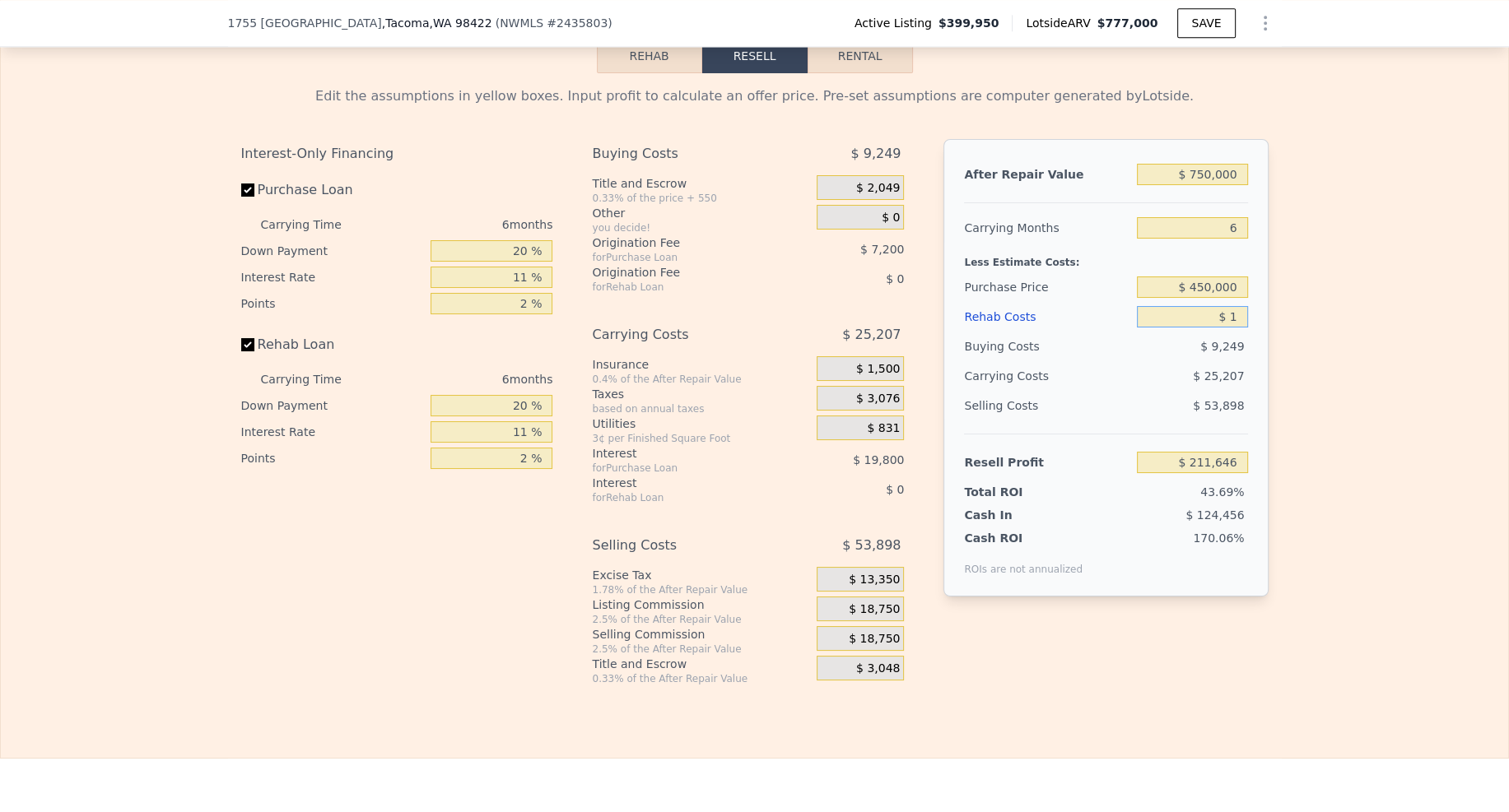
type input "$ 211,645"
type input "$ 12"
type input "$ 211,634"
type input "$ 125"
type input "$ 211,513"
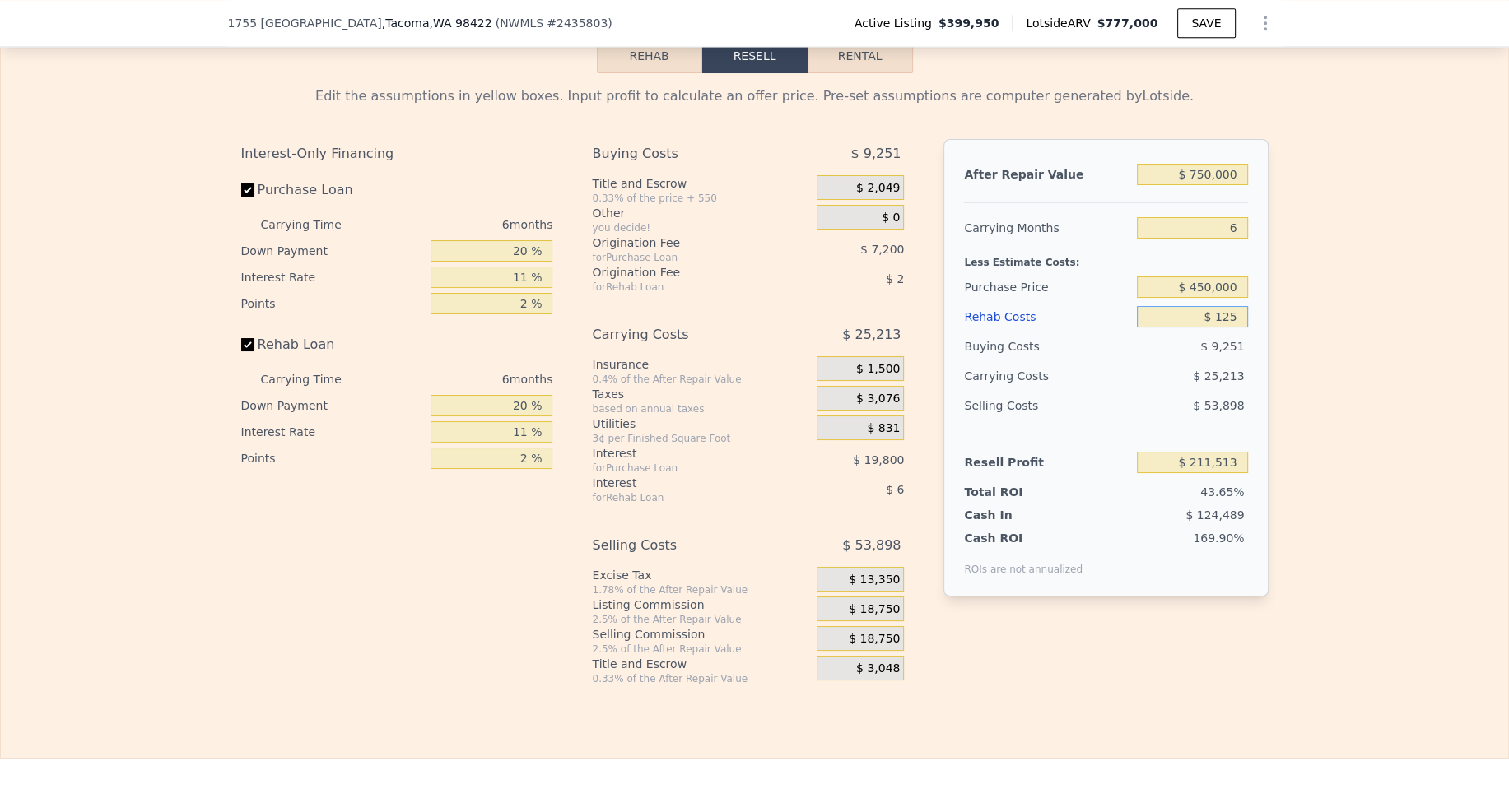
type input "$ 12"
type input "$ 211,634"
type input "$ 1"
type input "$ 211,645"
type input "$ 15"
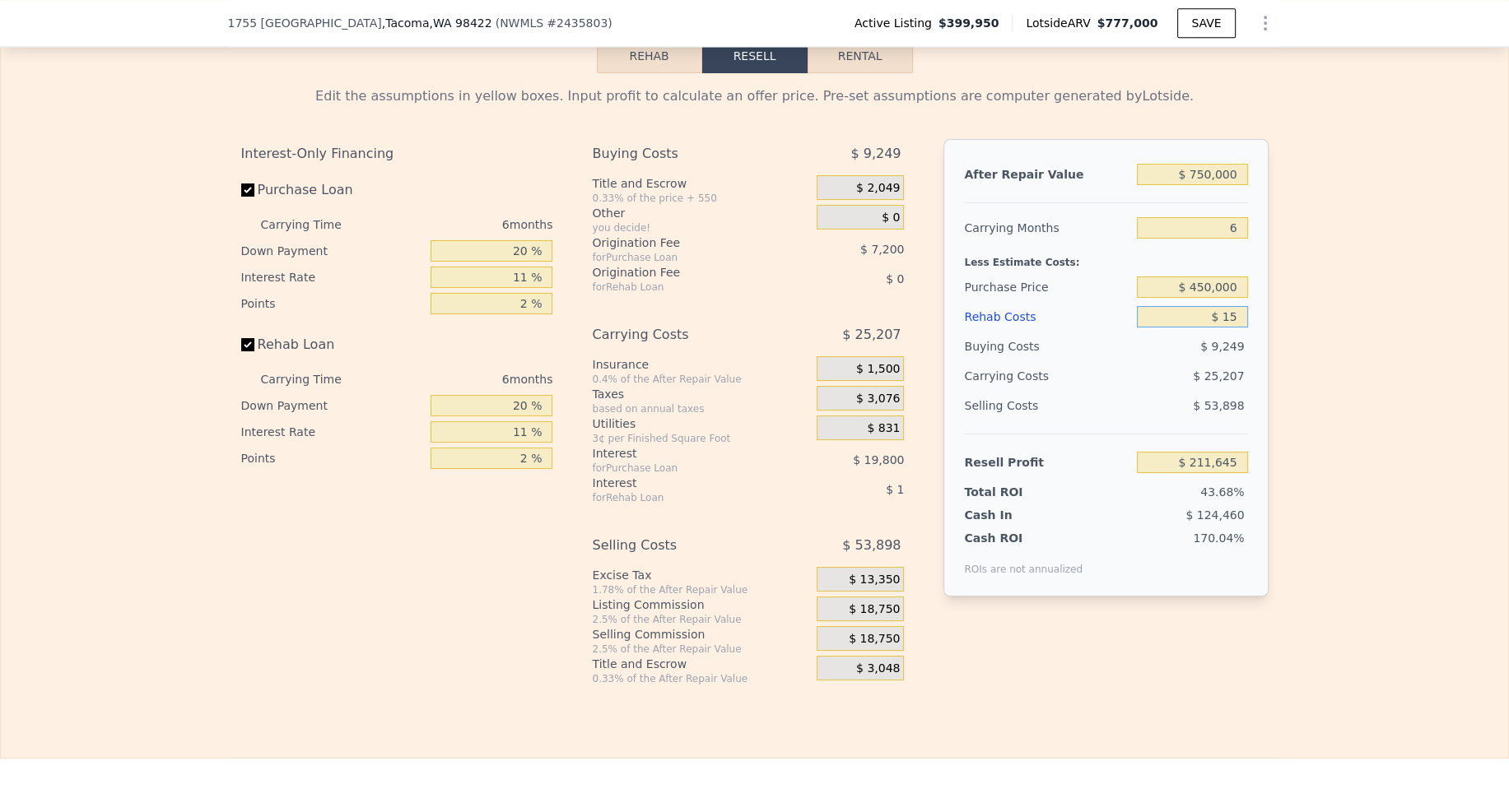
type input "$ 211,631"
type input "$ 150"
type input "$ 211,488"
type input "$ 1,500"
type input "$ 210,056"
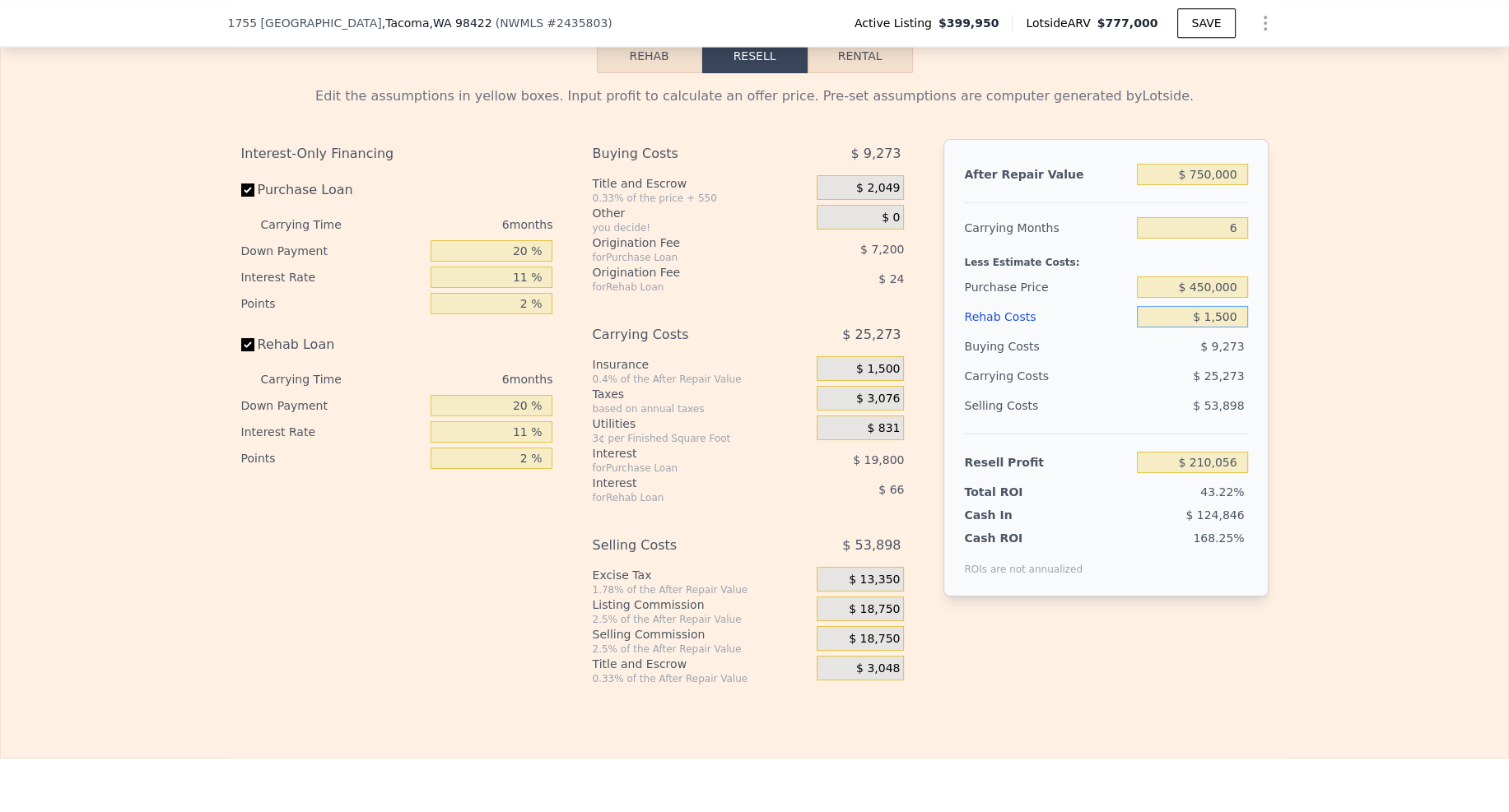
type input "$ 15,000"
type input "$ 195,746"
type input "$ 150,000"
type input "$ 52,646"
type input "$ 150,000"
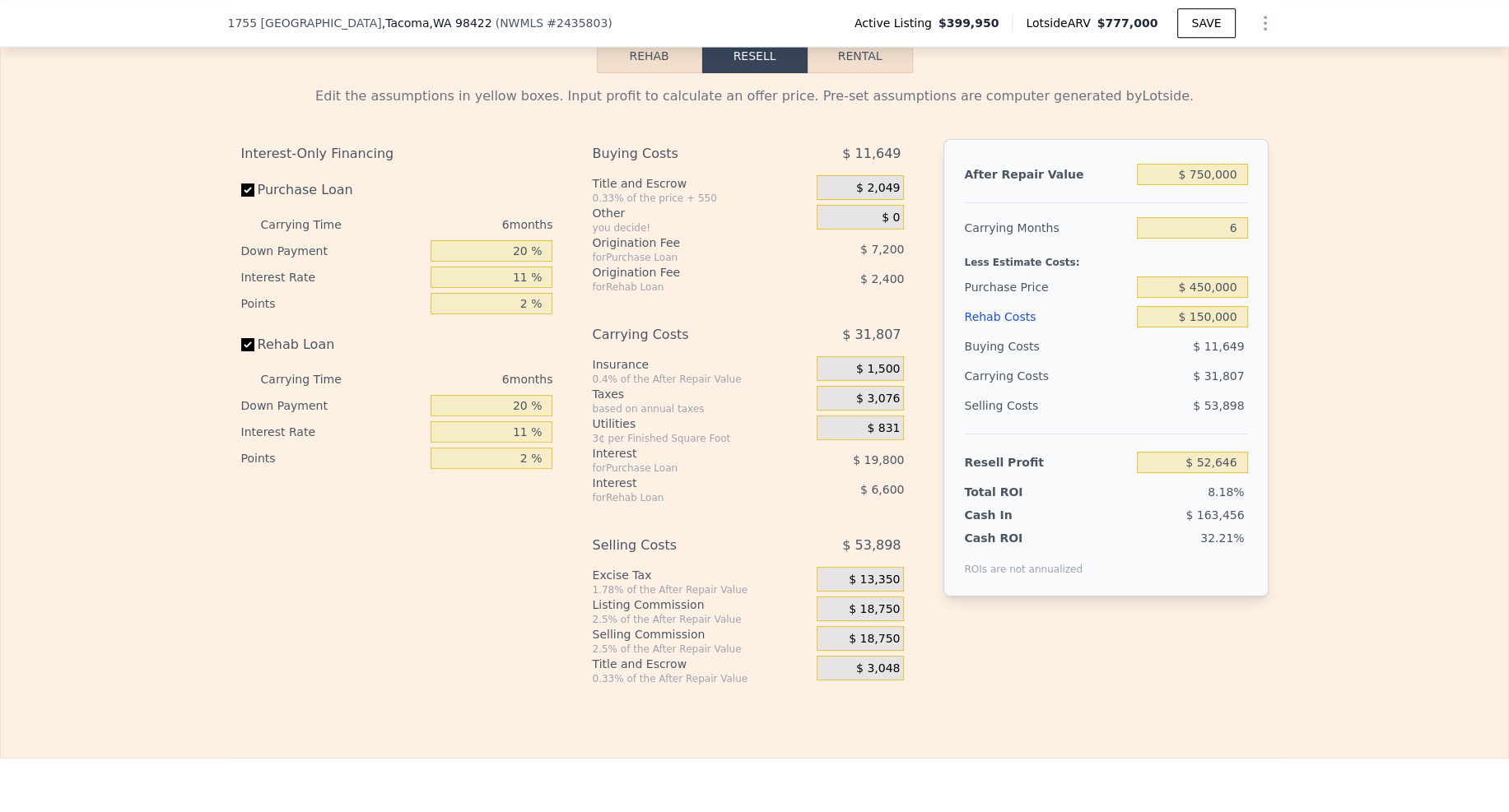
click at [1267, 361] on div "Edit the assumptions in yellow boxes. Input profit to calculate an offer price.…" at bounding box center [754, 379] width 1054 height 613
click at [523, 298] on input "2 %" at bounding box center [492, 303] width 122 height 21
type input "1 %"
type input "$ 56,246"
type input "1 %"
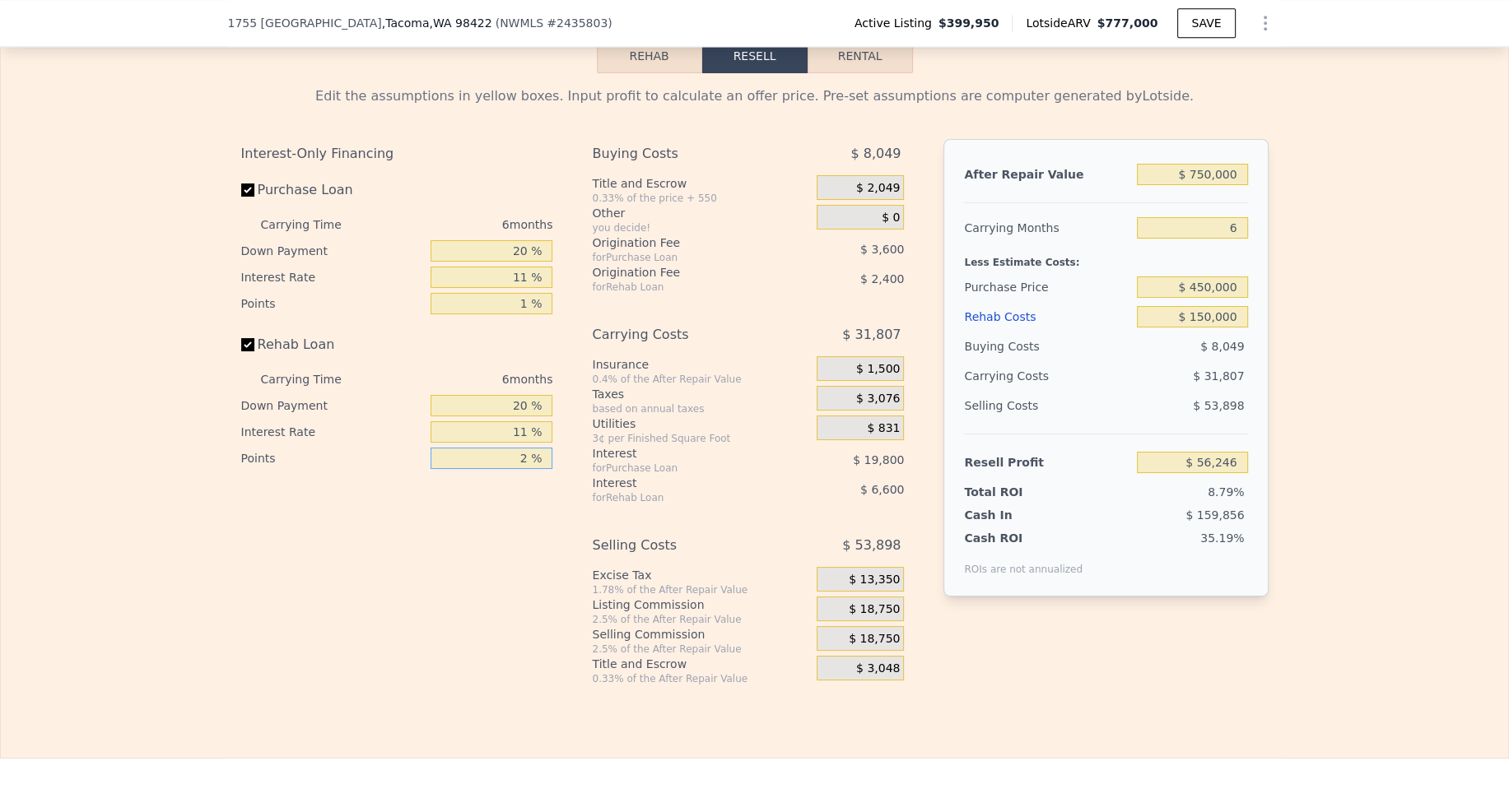
click at [522, 450] on input "2 %" at bounding box center [492, 458] width 122 height 21
type input "1 %"
type input "$ 57,446"
type input "1 %"
click at [861, 632] on span "$ 18,750" at bounding box center [874, 639] width 51 height 14
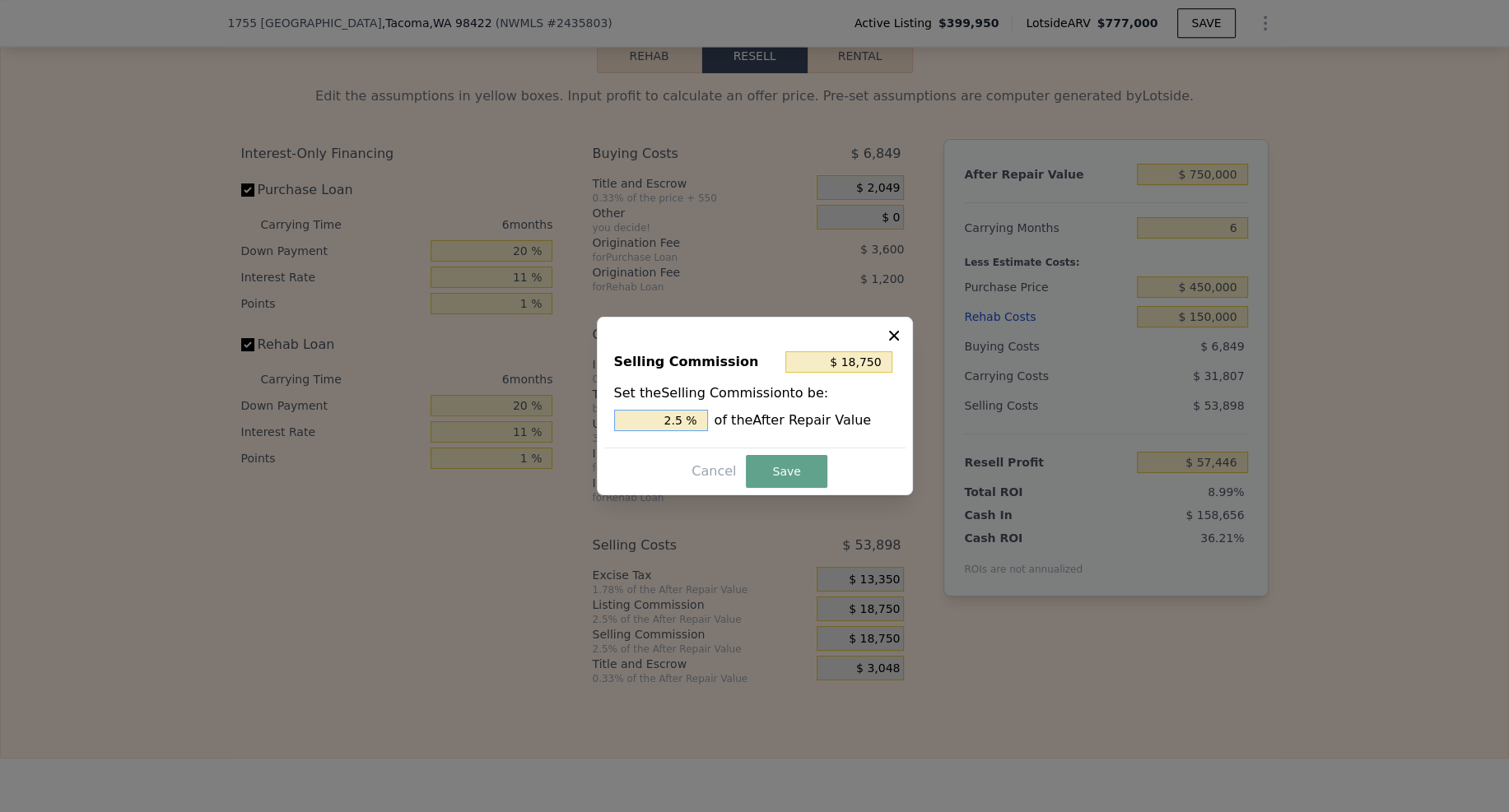
click at [670, 420] on input "2.5 %" at bounding box center [660, 420] width 94 height 21
type input "$ 3,750"
type input ".5 %"
type input "$ 11,250"
type input "1.5 %"
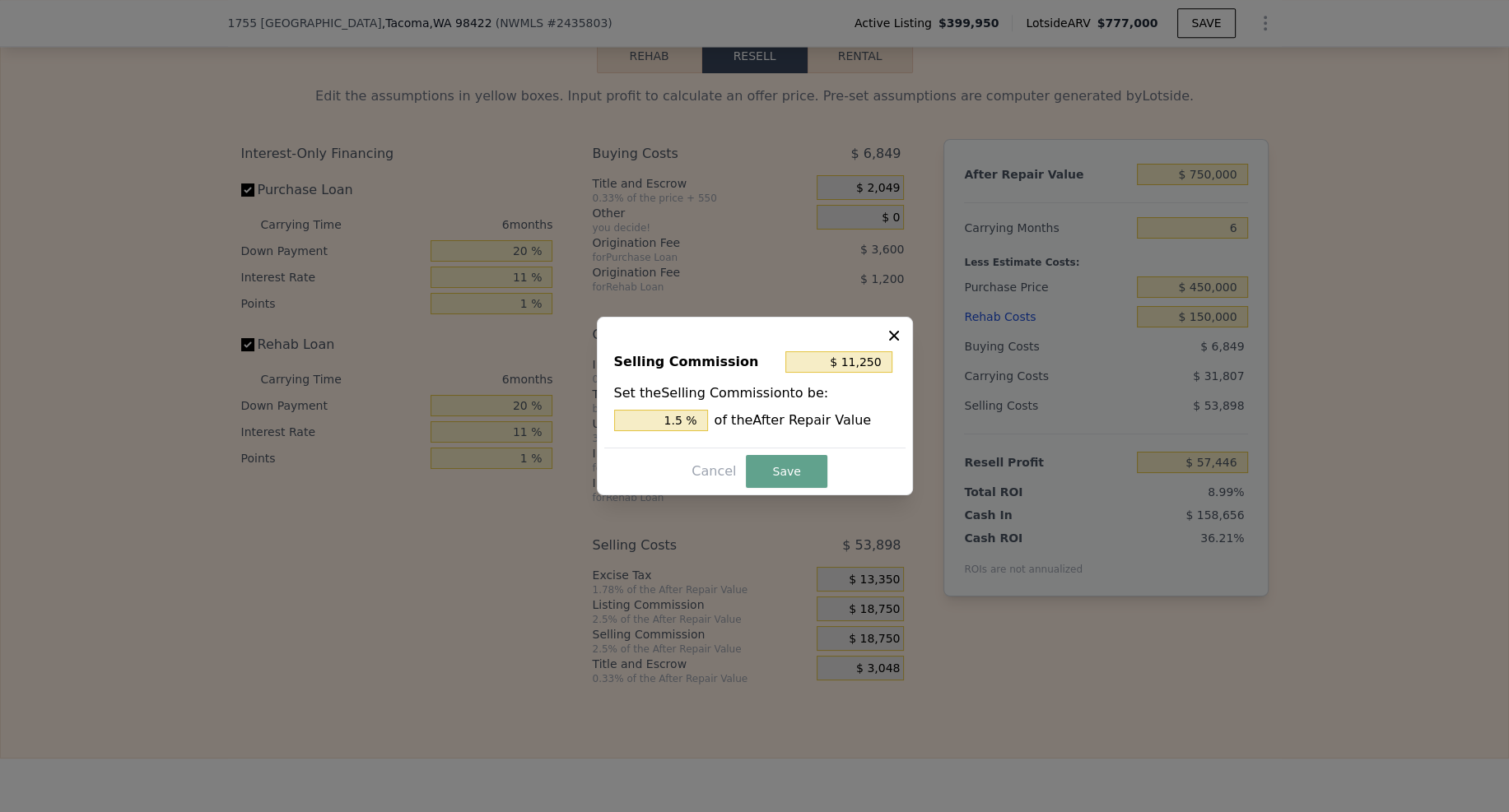
click at [780, 492] on div "Selling Commission $ 11,250 Set the Selling Commission to be: 1.5 % of the Afte…" at bounding box center [754, 406] width 316 height 179
click at [781, 475] on button "Save" at bounding box center [786, 471] width 81 height 33
type input "$ 64,946"
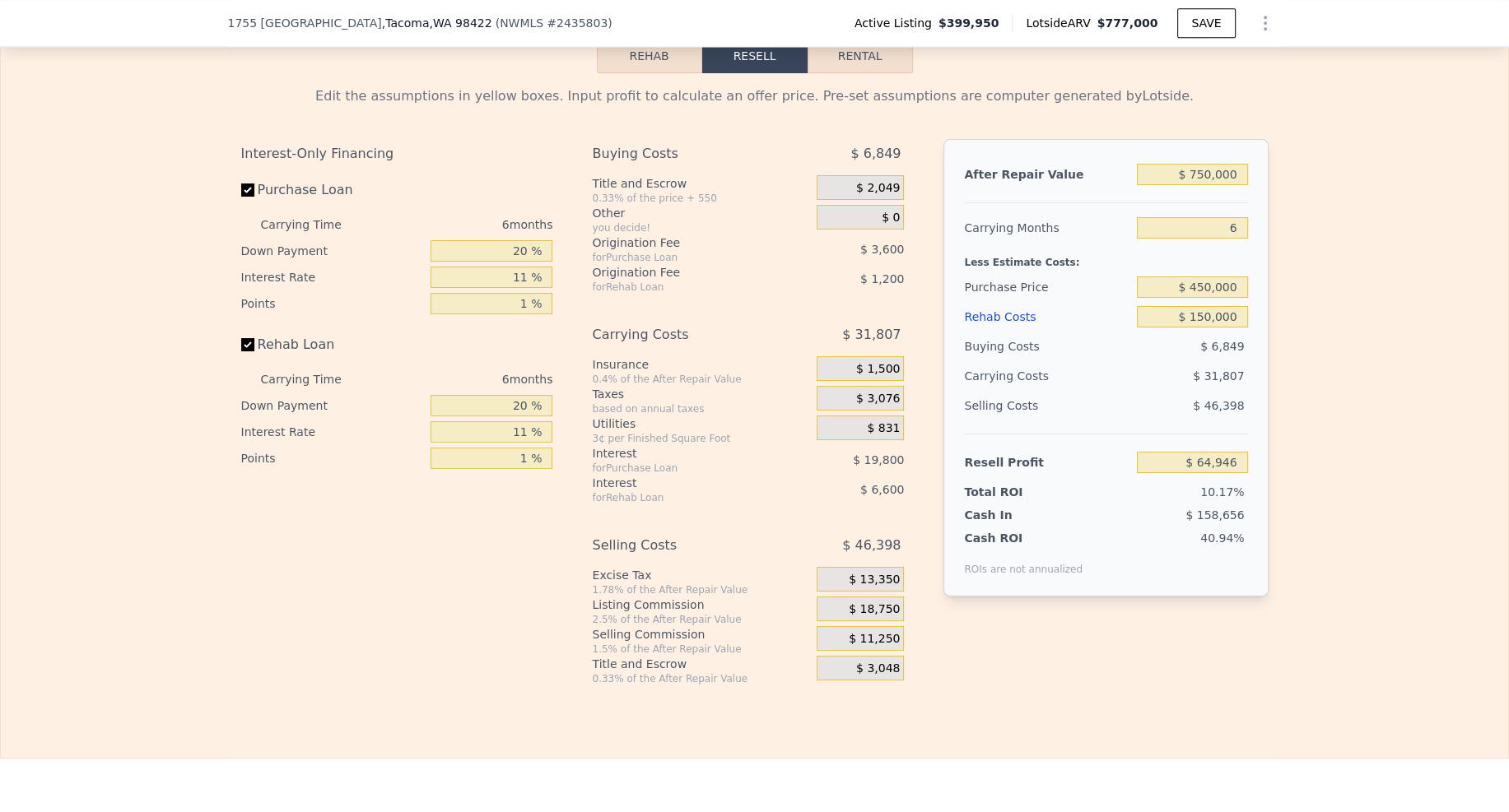
click at [1339, 556] on div "Edit the assumptions in yellow boxes. Input profit to calculate an offer price.…" at bounding box center [754, 379] width 1507 height 613
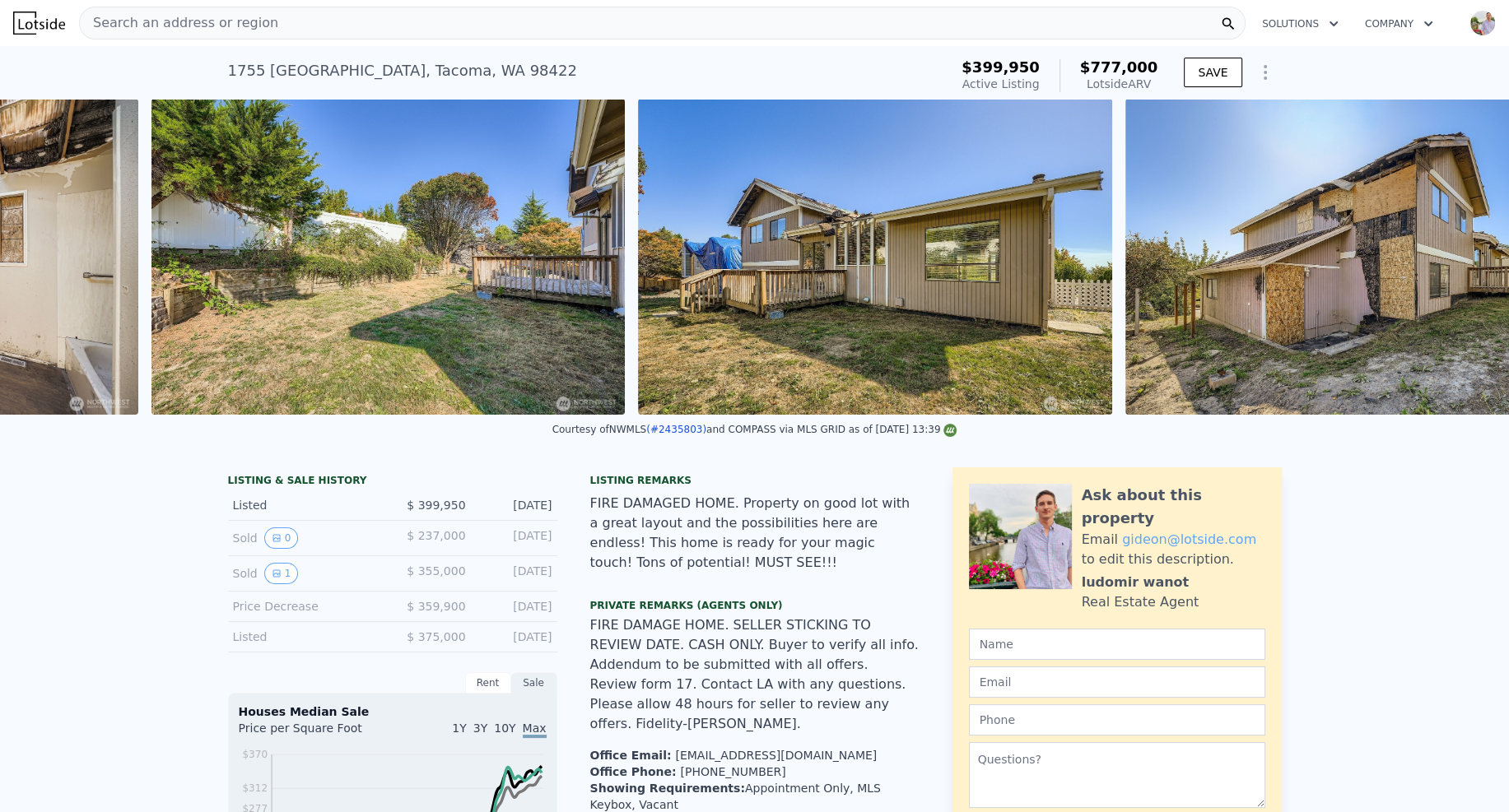
scroll to position [0, 9973]
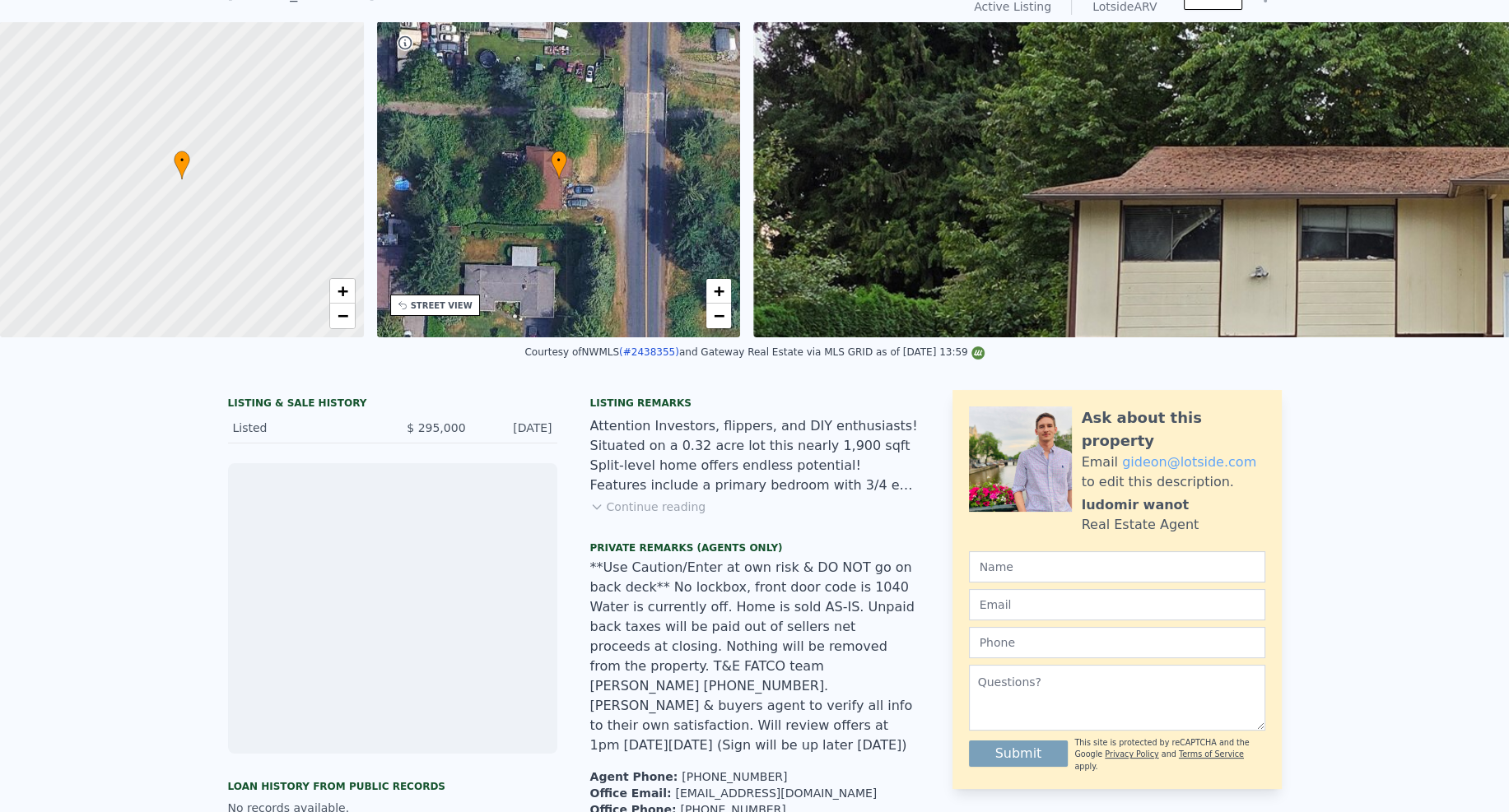
scroll to position [86, 0]
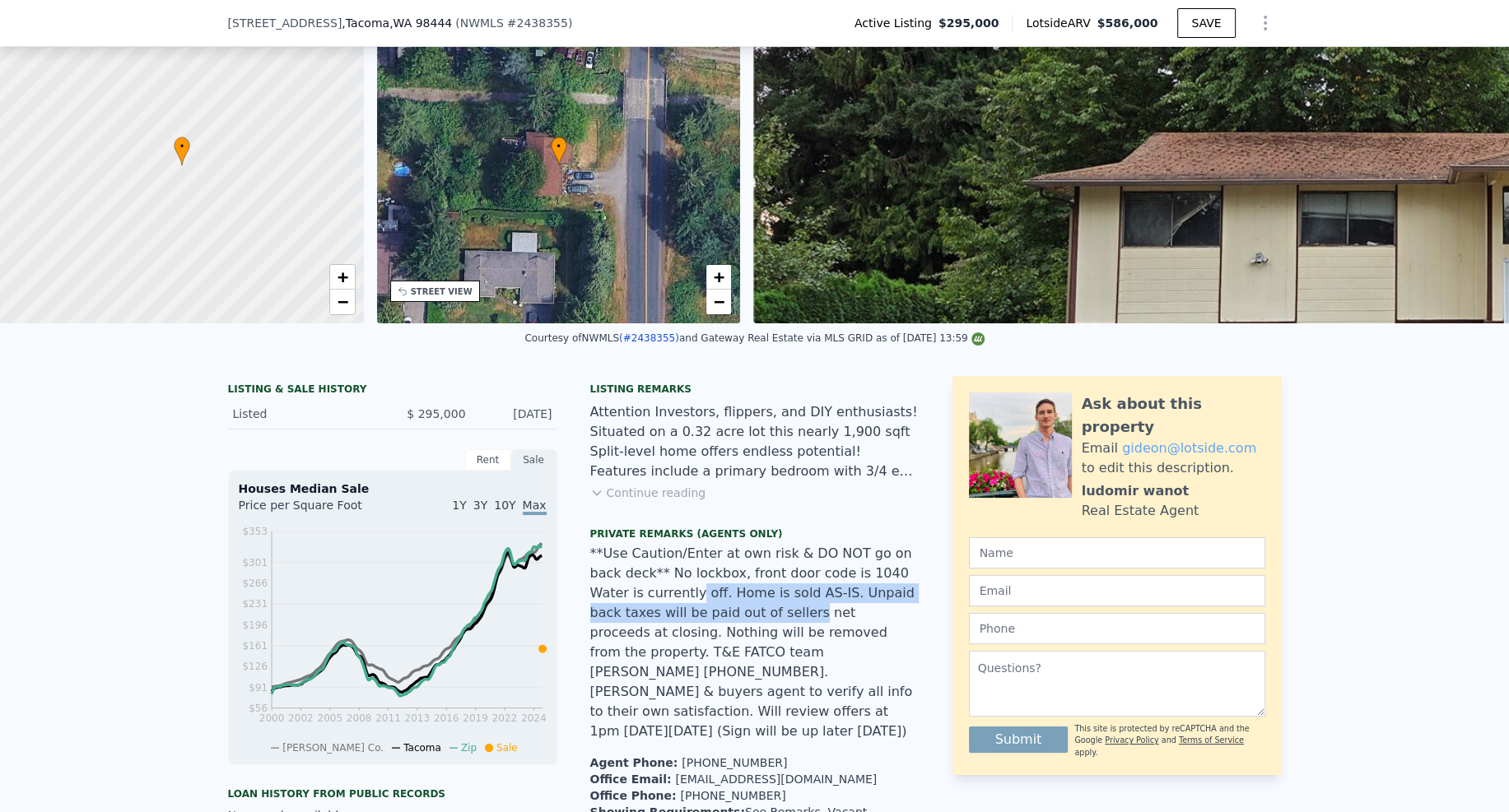
drag, startPoint x: 634, startPoint y: 602, endPoint x: 705, endPoint y: 628, distance: 75.6
click at [705, 628] on span "**Use Caution/Enter at own risk & DO NOT go on back deck** No lockbox, front do…" at bounding box center [752, 642] width 325 height 193
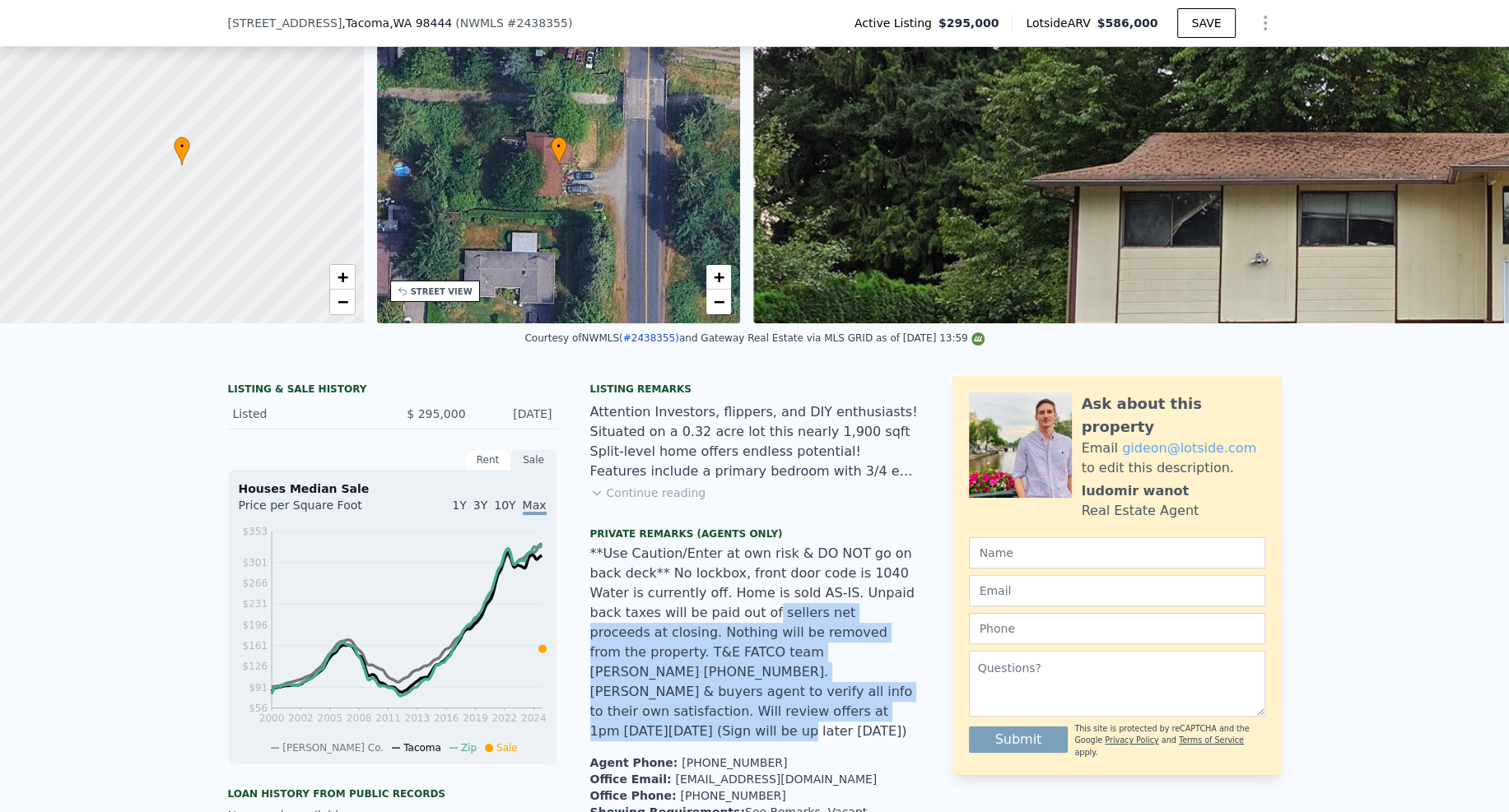
drag, startPoint x: 667, startPoint y: 620, endPoint x: 874, endPoint y: 698, distance: 221.2
click at [874, 698] on span "**Use Caution/Enter at own risk & DO NOT go on back deck** No lockbox, front do…" at bounding box center [752, 642] width 325 height 193
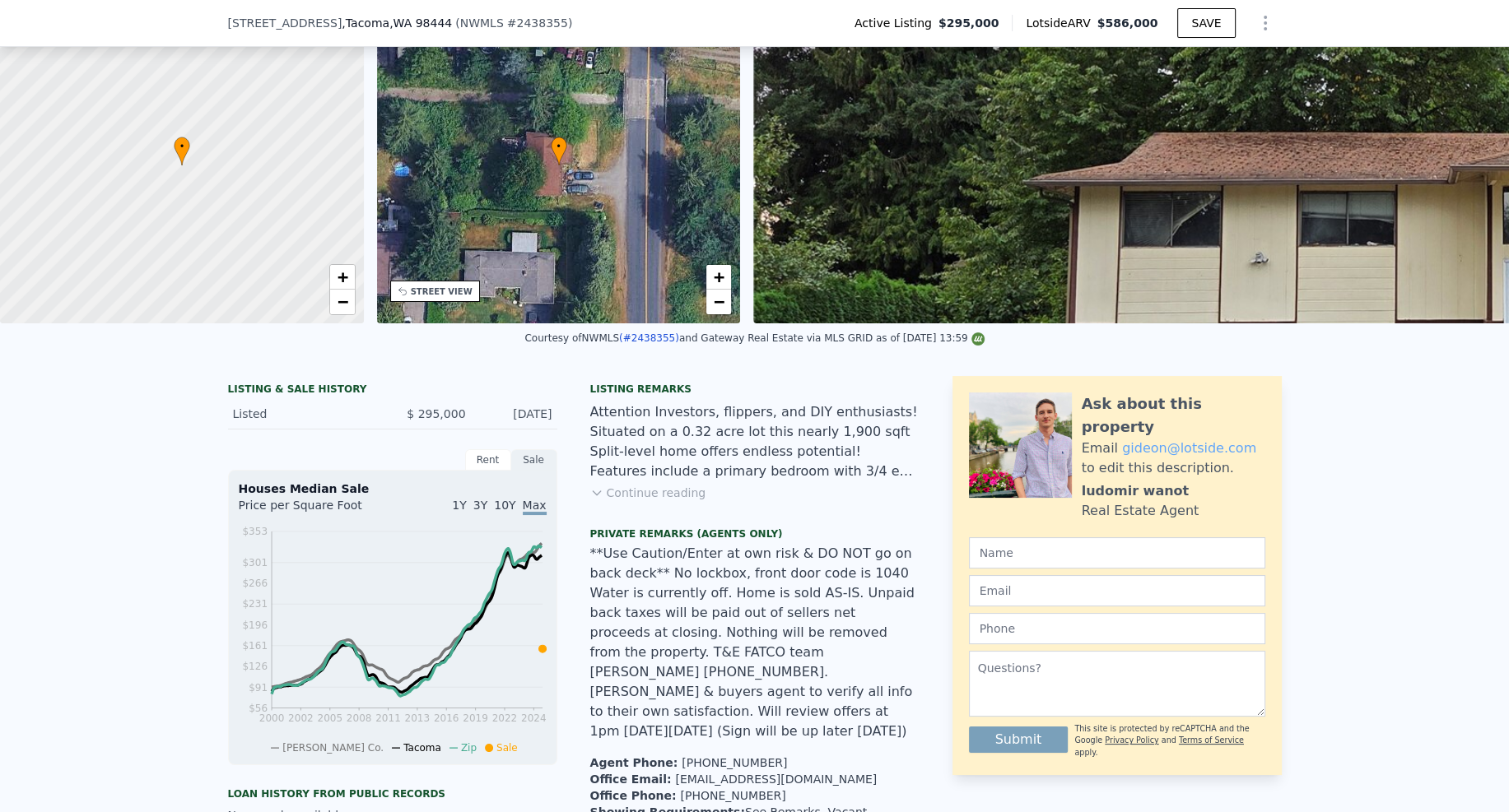
click at [874, 698] on span "**Use Caution/Enter at own risk & DO NOT go on back deck** No lockbox, front do…" at bounding box center [752, 642] width 325 height 193
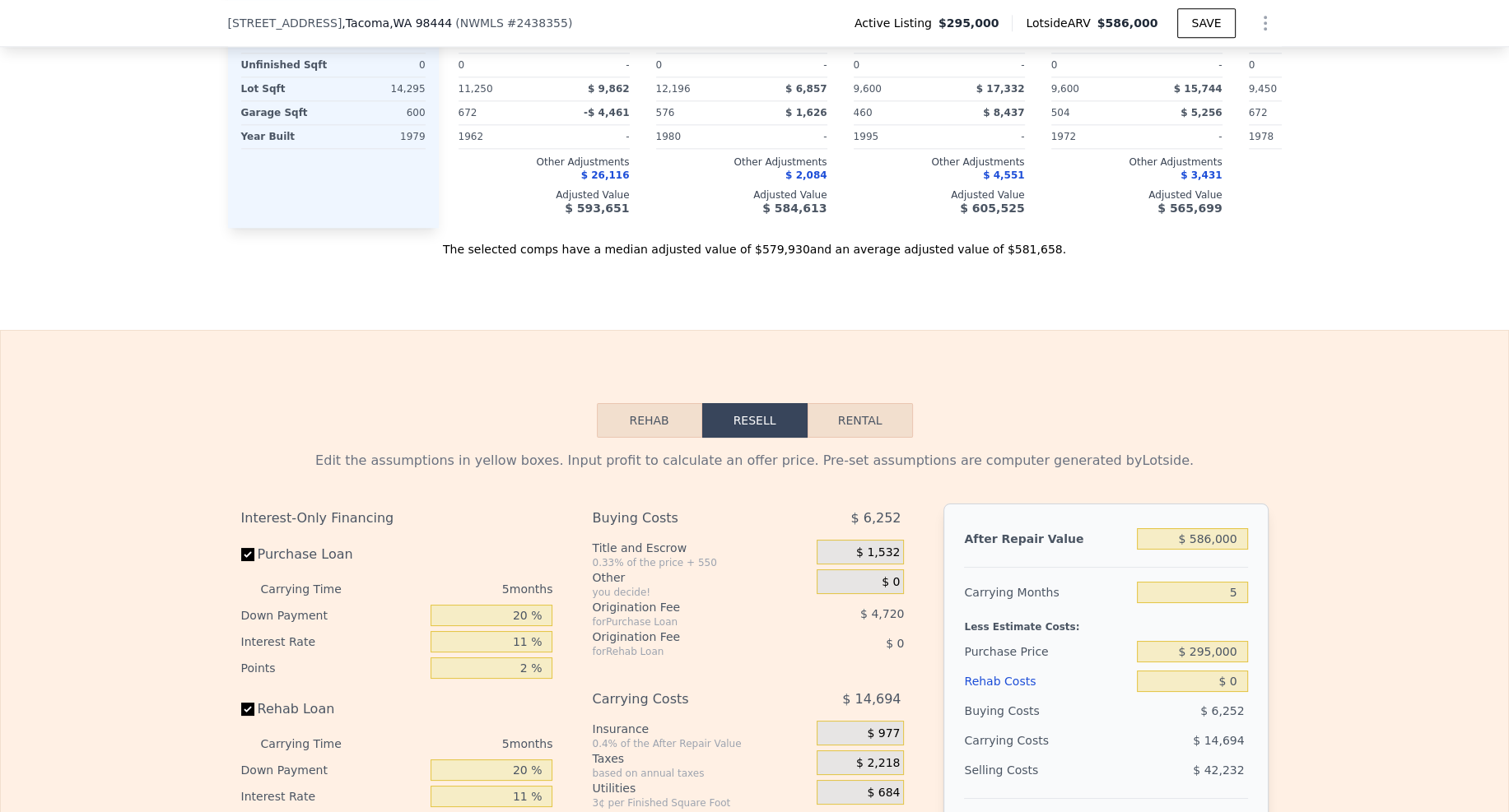
scroll to position [2750, 0]
